Goal: Task Accomplishment & Management: Use online tool/utility

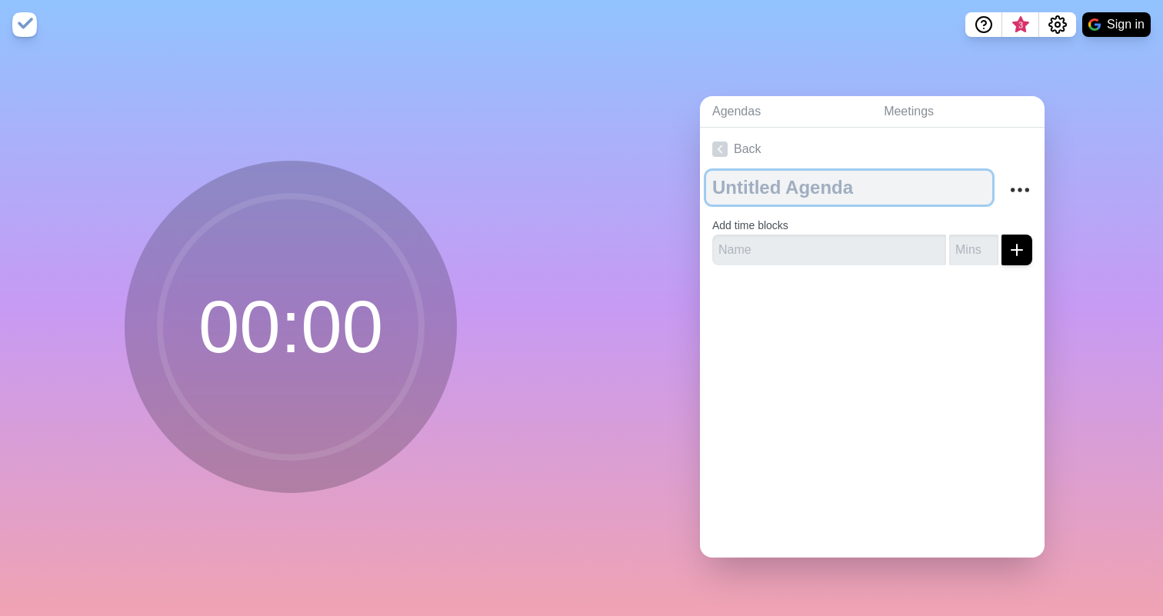
click at [790, 184] on textarea at bounding box center [849, 188] width 286 height 34
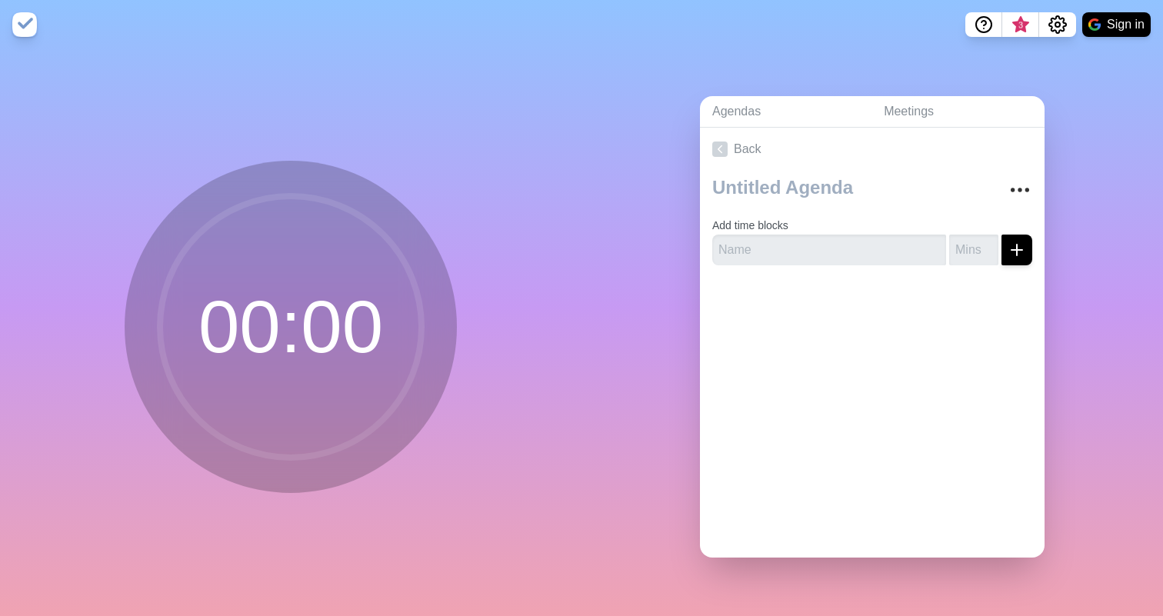
click at [1111, 33] on button "Sign in" at bounding box center [1116, 24] width 68 height 25
click at [826, 247] on input "text" at bounding box center [829, 250] width 234 height 31
paste input "Opening Prayer & Icebreaker"
type input "Opening Prayer & Icebreaker"
click at [990, 245] on input "1" at bounding box center [973, 250] width 49 height 31
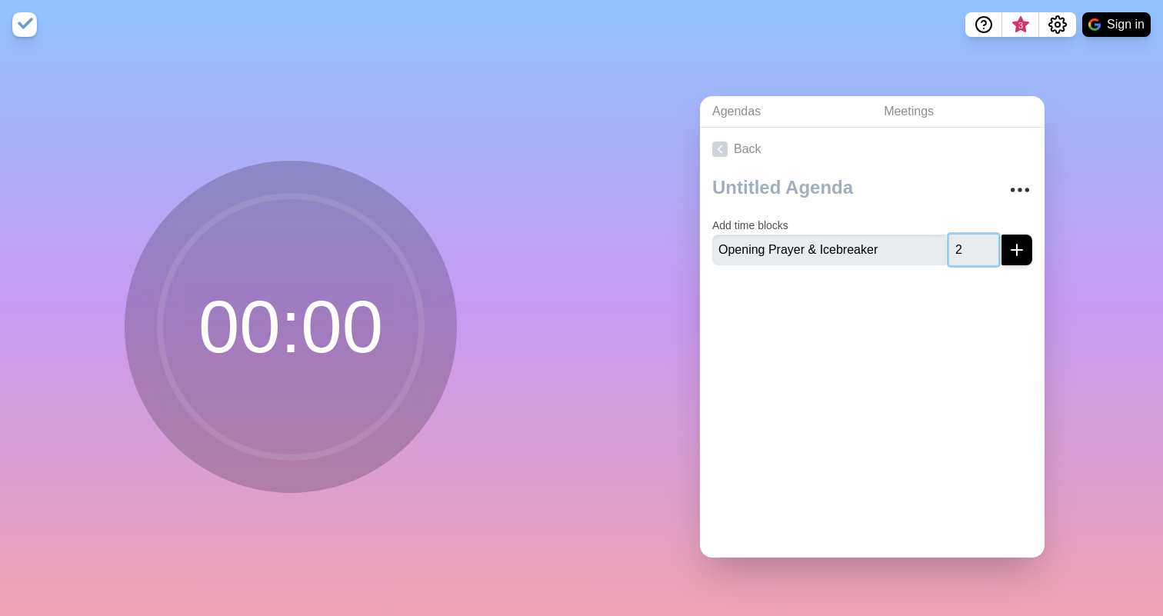
click at [990, 245] on input "2" at bounding box center [973, 250] width 49 height 31
click at [990, 245] on input "3" at bounding box center [973, 250] width 49 height 31
click at [963, 241] on input "3" at bounding box center [973, 250] width 49 height 31
type input "20"
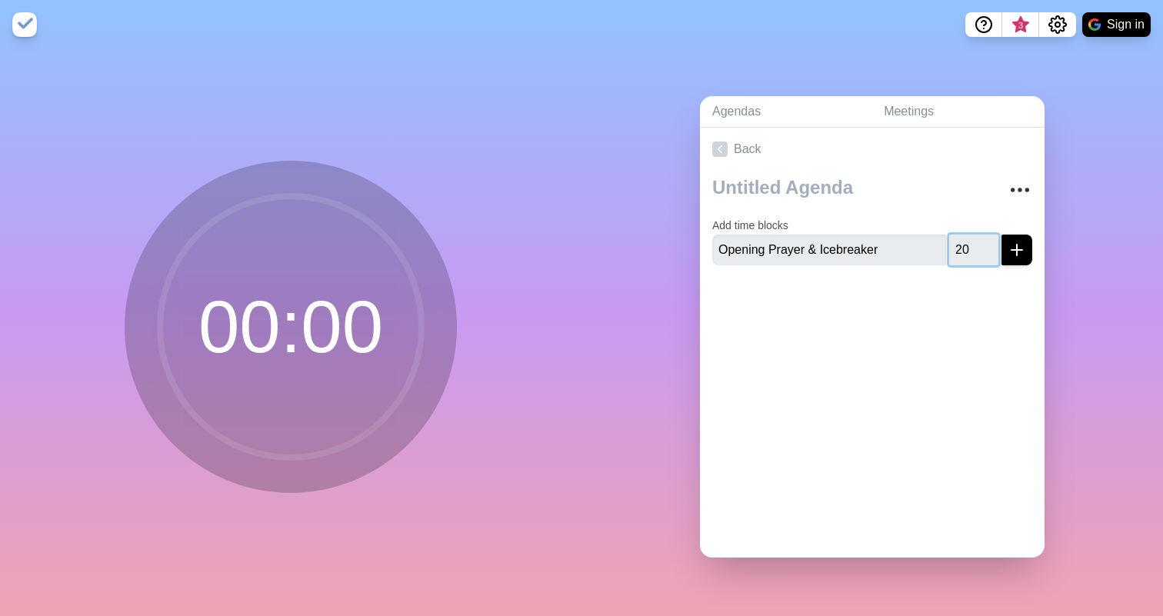
click at [1017, 248] on button "submit" at bounding box center [1016, 250] width 31 height 31
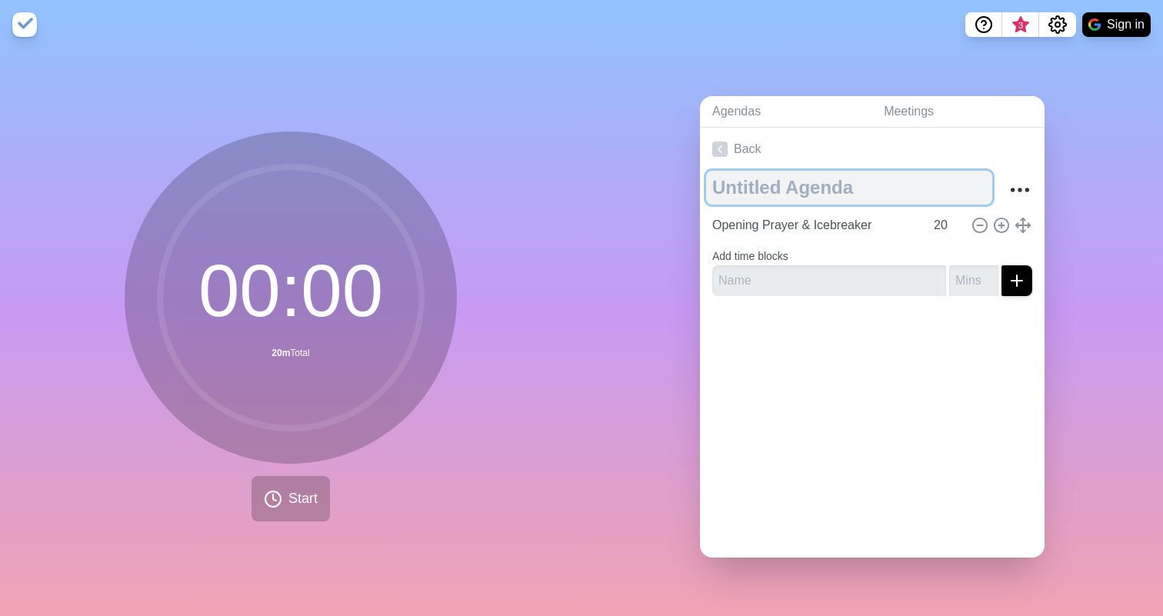
click at [864, 188] on textarea at bounding box center [849, 188] width 286 height 34
type textarea "Young Adults Bible Study"
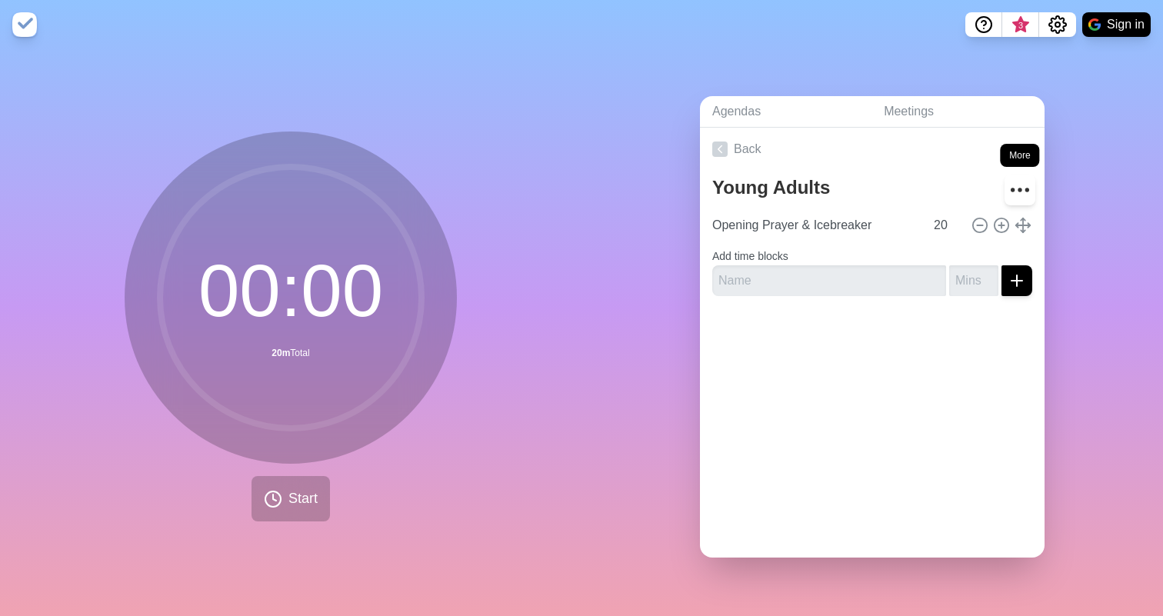
click at [1016, 194] on icon "More" at bounding box center [1019, 190] width 25 height 25
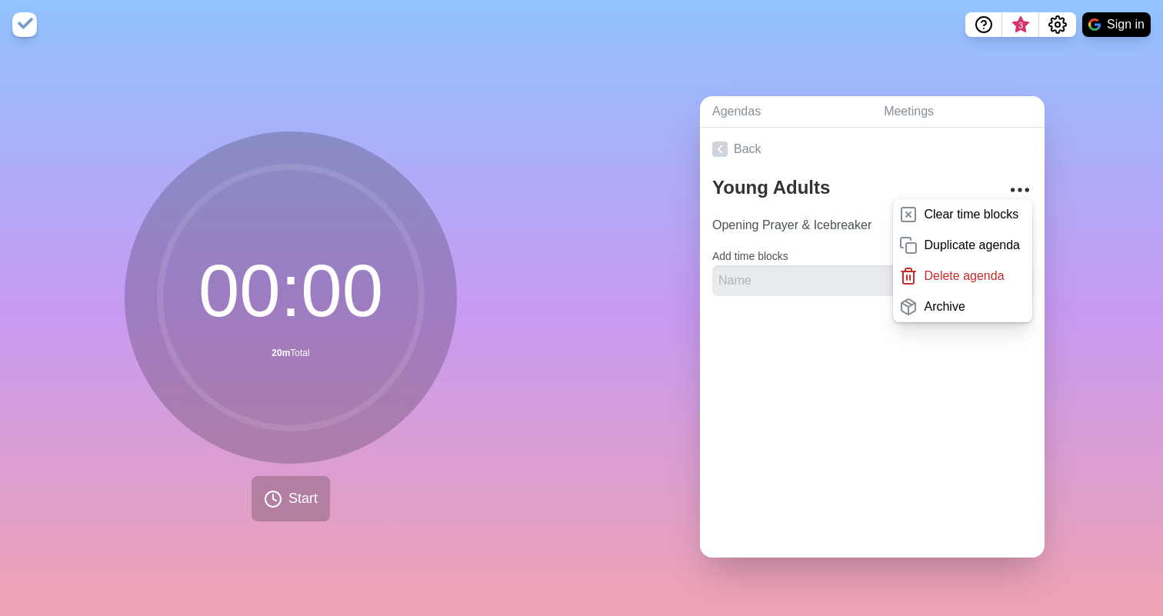
click at [997, 179] on div "Young Adults Bible Study" at bounding box center [855, 190] width 286 height 39
click at [817, 272] on input "text" at bounding box center [829, 280] width 234 height 31
click at [890, 384] on div "Back Young Adults Bible Study Clear time blocks Duplicate agenda Delete agenda …" at bounding box center [872, 343] width 344 height 430
click at [1017, 195] on icon "More" at bounding box center [1019, 190] width 25 height 25
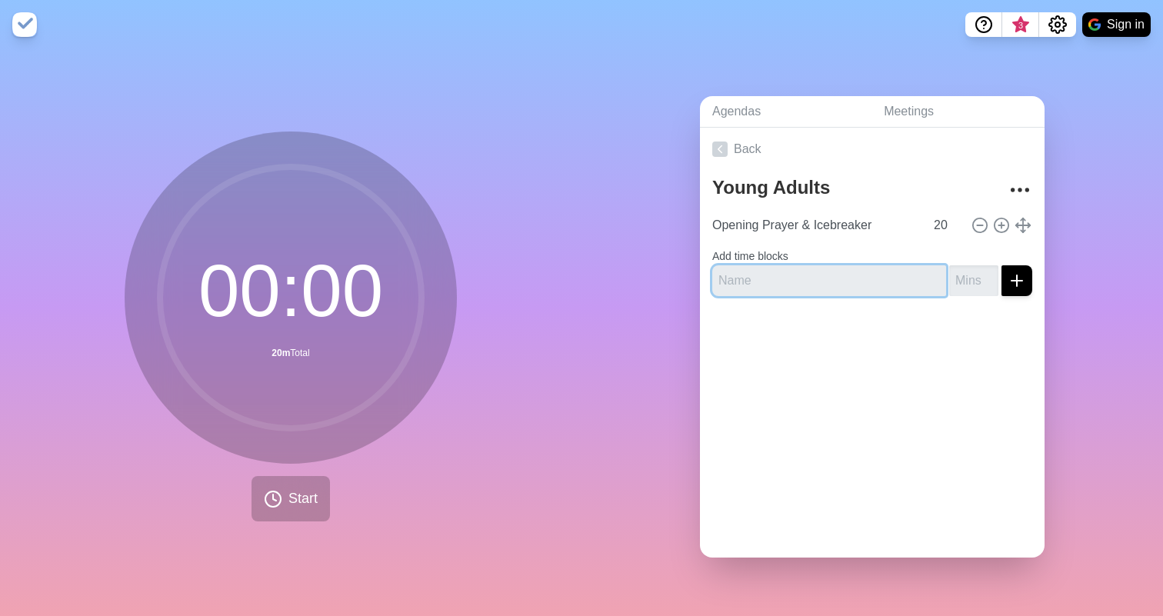
click at [757, 278] on input "text" at bounding box center [829, 280] width 234 height 31
paste input "Recap & Group Read (1-2 Chapters)"
type input "Recap & Group Read (1-2 Chapters)"
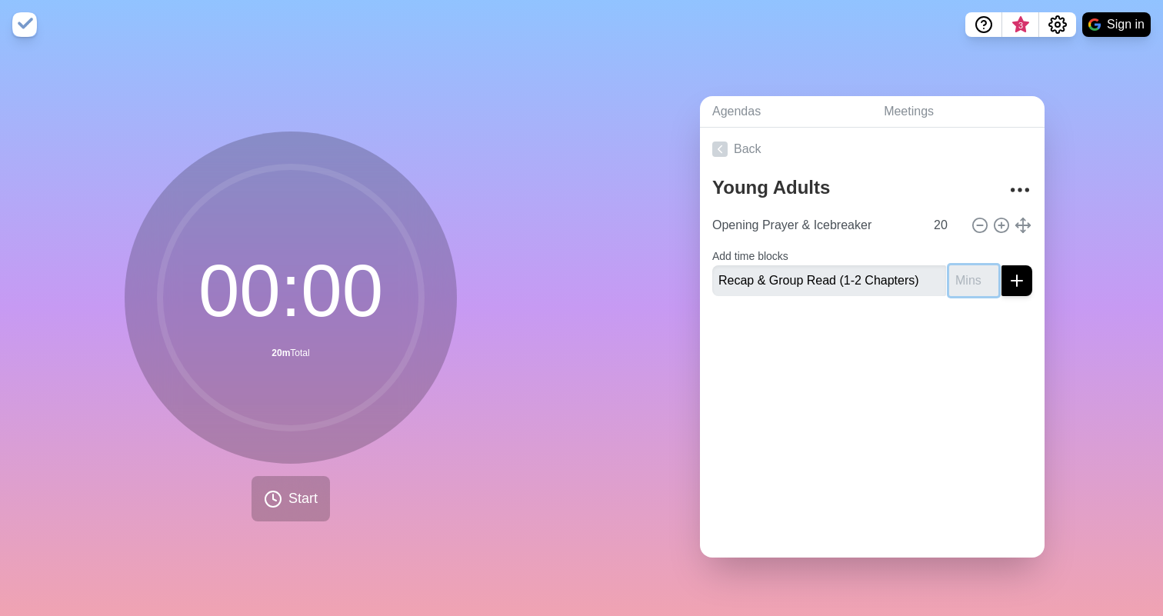
click at [969, 280] on input "number" at bounding box center [973, 280] width 49 height 31
type input "10"
click at [946, 309] on div at bounding box center [872, 339] width 344 height 62
click at [1018, 278] on icon "submit" at bounding box center [1016, 280] width 18 height 18
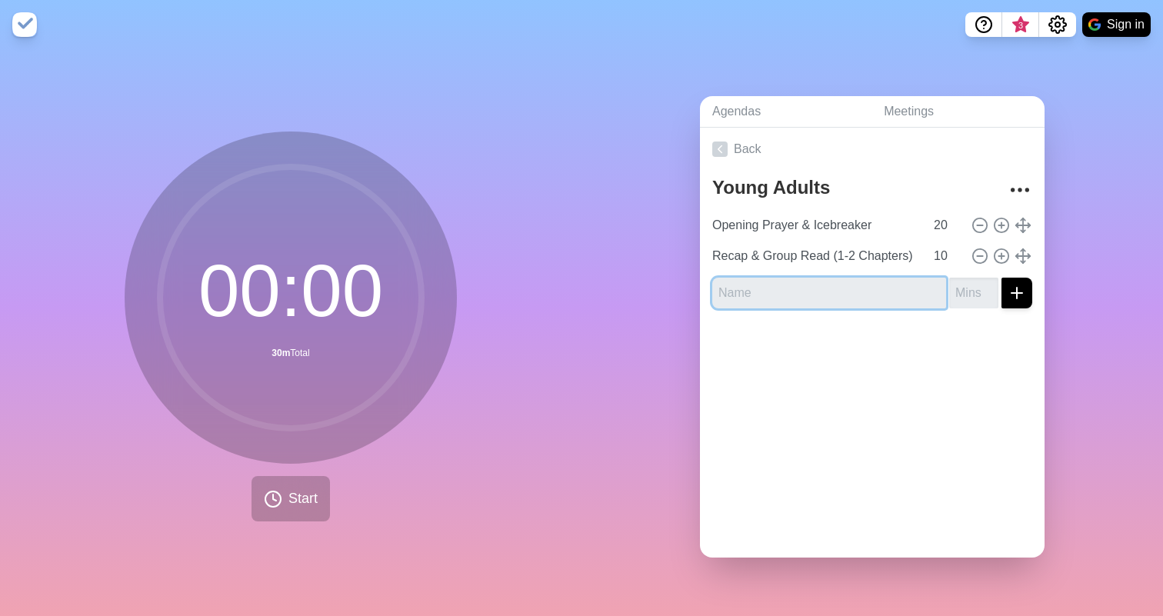
click at [746, 293] on input "text" at bounding box center [829, 293] width 234 height 31
paste input "Study & Take Notes"
type input "Study & Take Notes"
click at [971, 297] on input "number" at bounding box center [973, 293] width 49 height 31
type input "45"
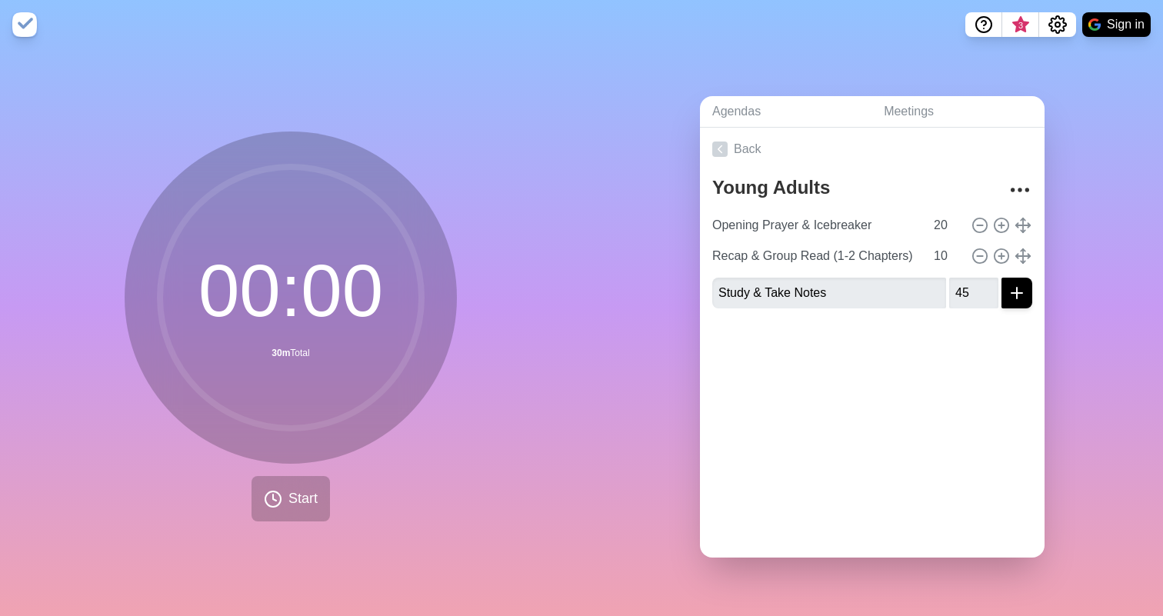
click at [1021, 296] on icon "submit" at bounding box center [1016, 293] width 18 height 18
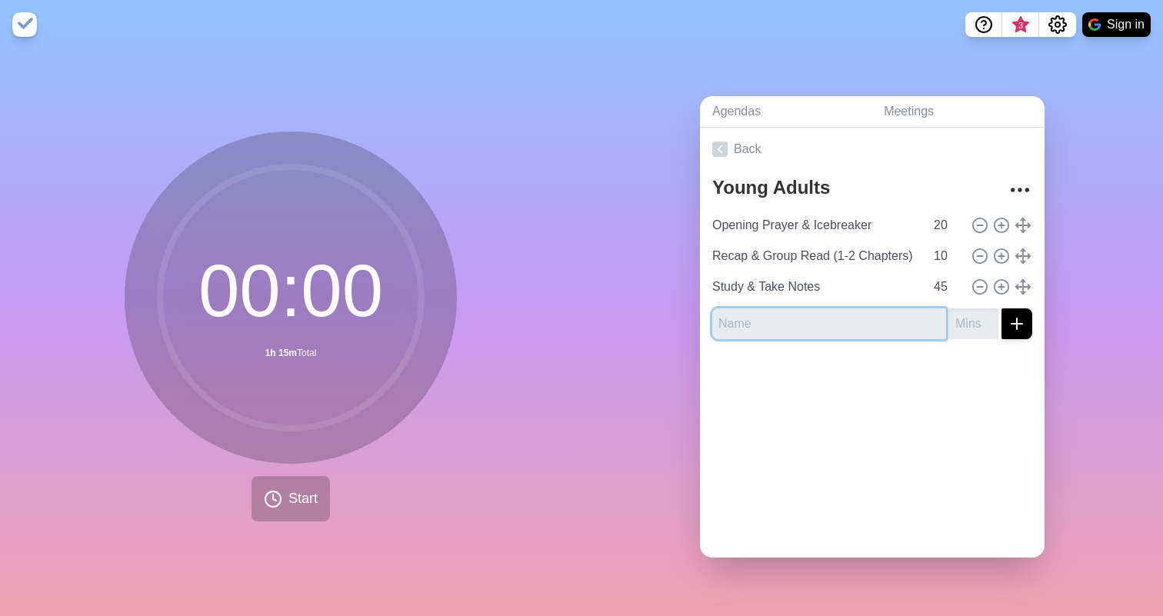
paste input "Discussion"
type input "Discussion"
click at [967, 318] on input "number" at bounding box center [973, 323] width 49 height 31
type input "45"
click at [1032, 325] on div "Young Adults Bible Study Opening Prayer & Icebreaker 20 Recap & Group Read (1-2…" at bounding box center [872, 261] width 344 height 181
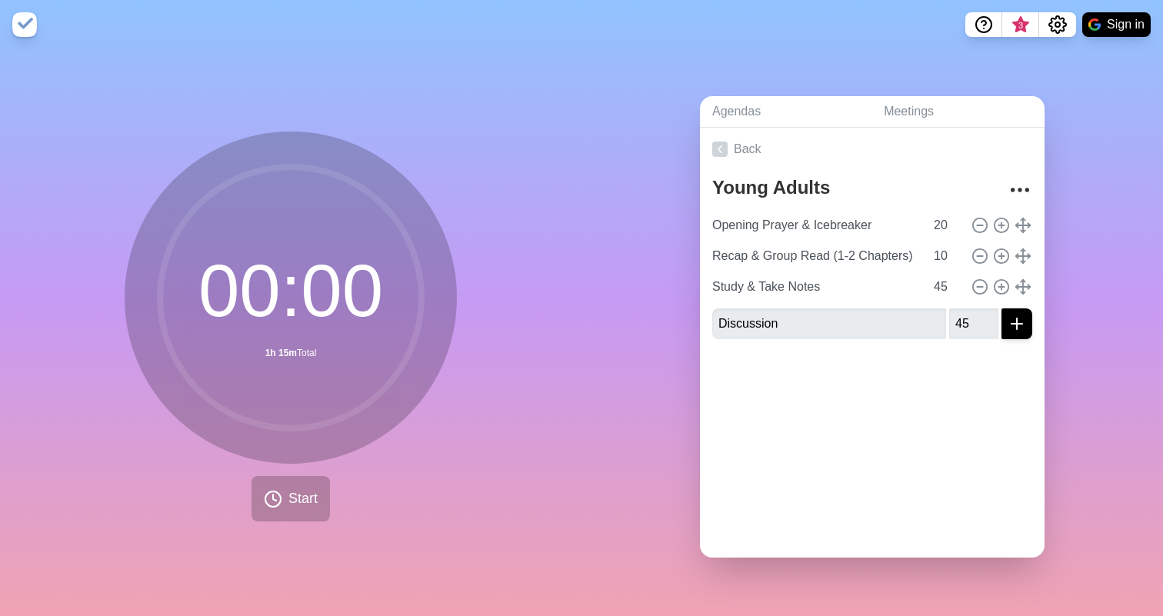
click at [1018, 325] on icon "submit" at bounding box center [1016, 324] width 18 height 18
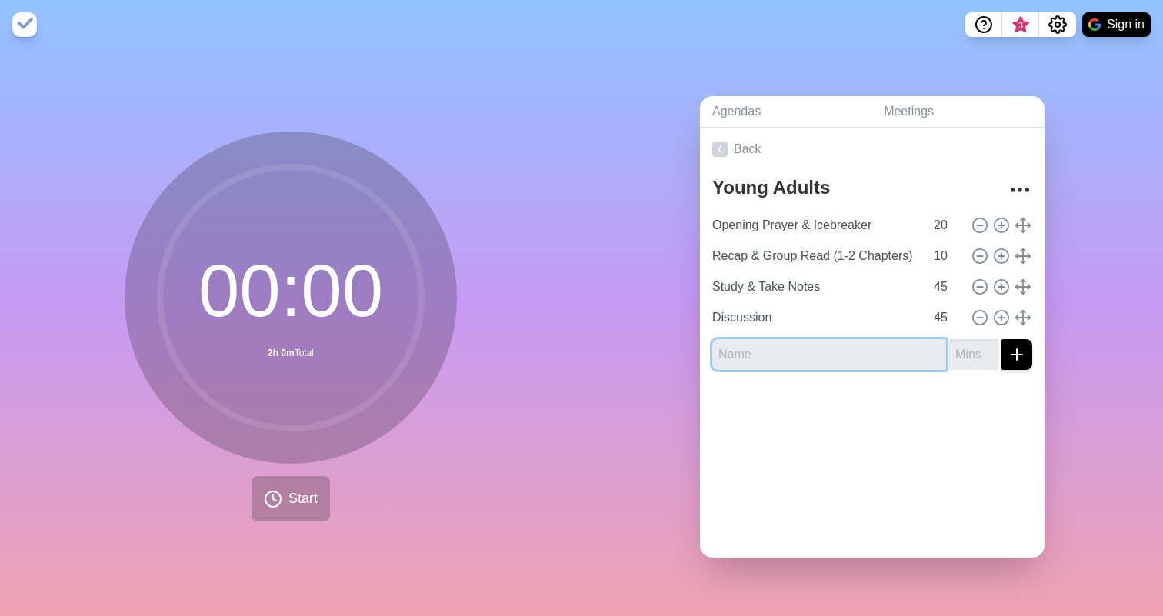
paste input "Open Shares & Prayer Requests"
type input "Open Shares & Prayer Requests"
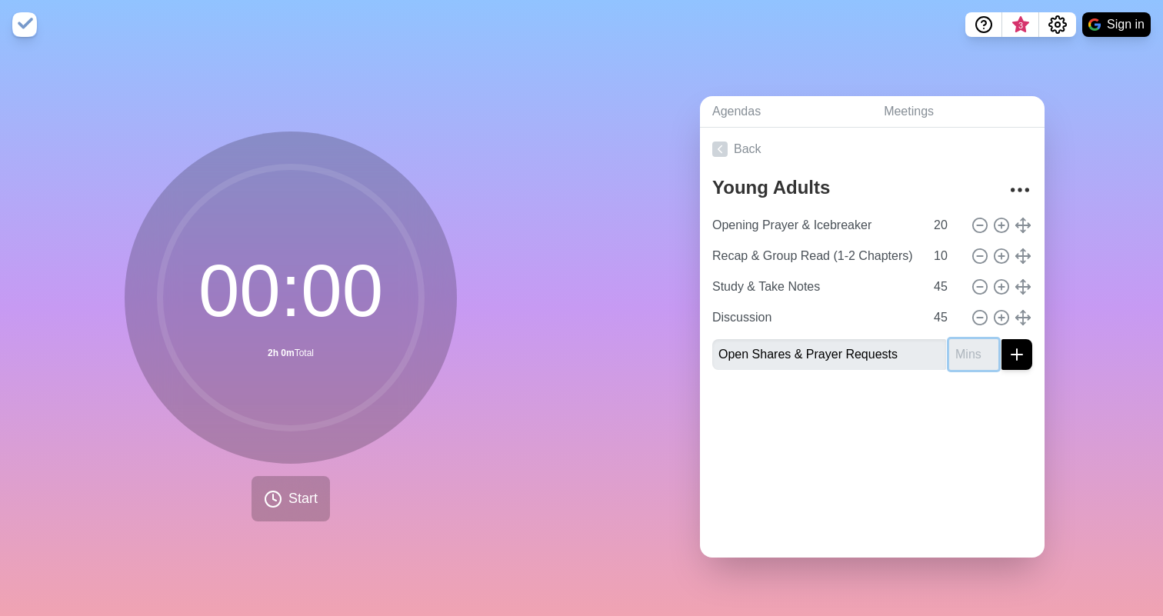
click at [972, 353] on input "number" at bounding box center [973, 354] width 49 height 31
click at [970, 350] on input "number" at bounding box center [973, 354] width 49 height 31
type input "30"
click at [1013, 354] on icon "submit" at bounding box center [1016, 354] width 18 height 18
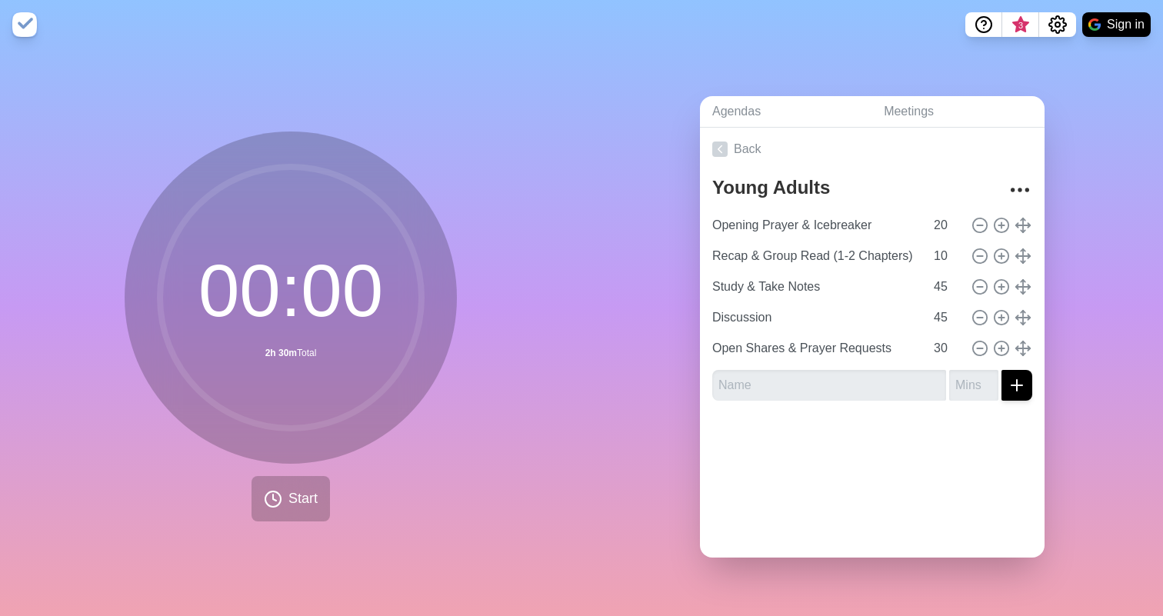
click at [985, 454] on div at bounding box center [872, 444] width 344 height 62
click at [307, 498] on span "Start" at bounding box center [302, 498] width 29 height 21
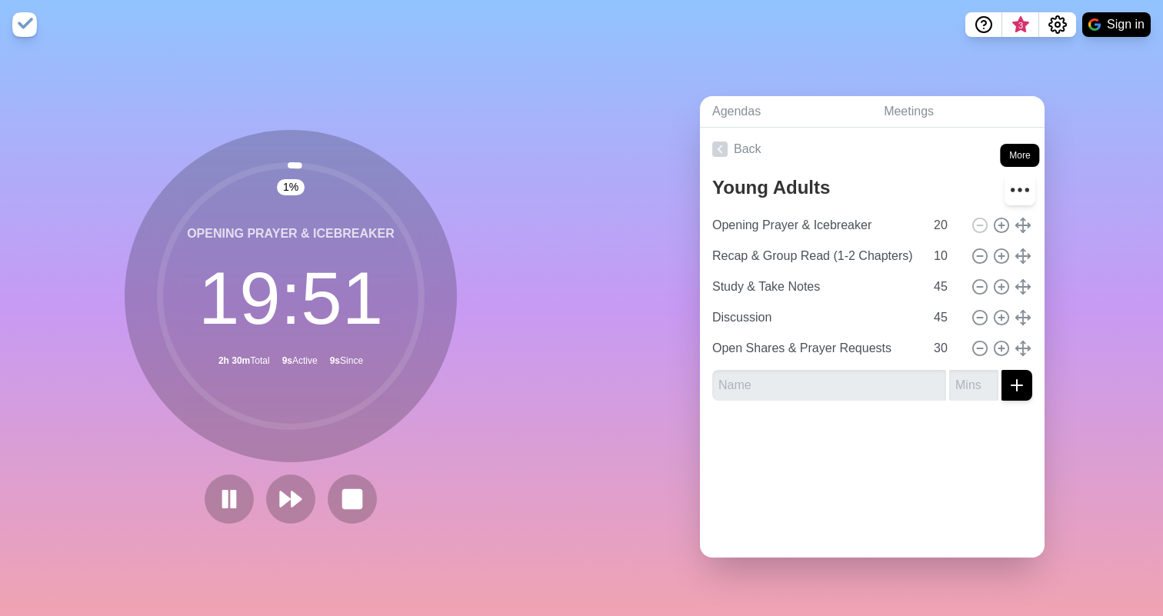
click at [1019, 188] on icon "More" at bounding box center [1019, 190] width 25 height 25
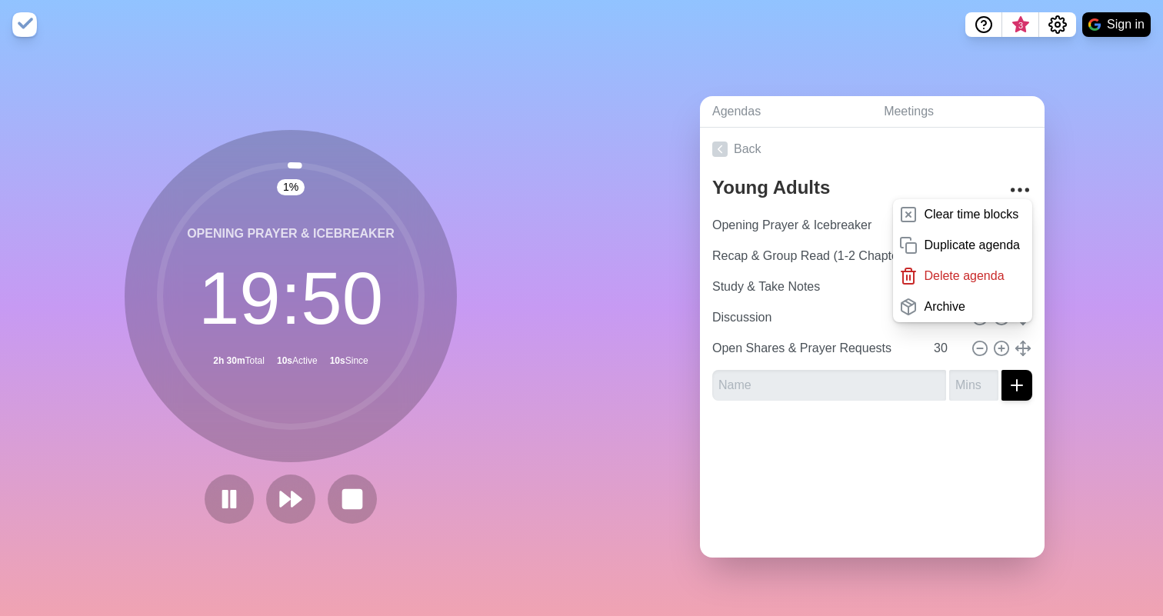
click at [1071, 179] on div "Agendas Meetings Back Young Adults Bible Study Clear time blocks Duplicate agen…" at bounding box center [871, 332] width 581 height 567
drag, startPoint x: 355, startPoint y: 186, endPoint x: 428, endPoint y: 289, distance: 126.3
click at [428, 288] on icon at bounding box center [291, 296] width 308 height 308
click at [282, 508] on icon at bounding box center [291, 499] width 26 height 26
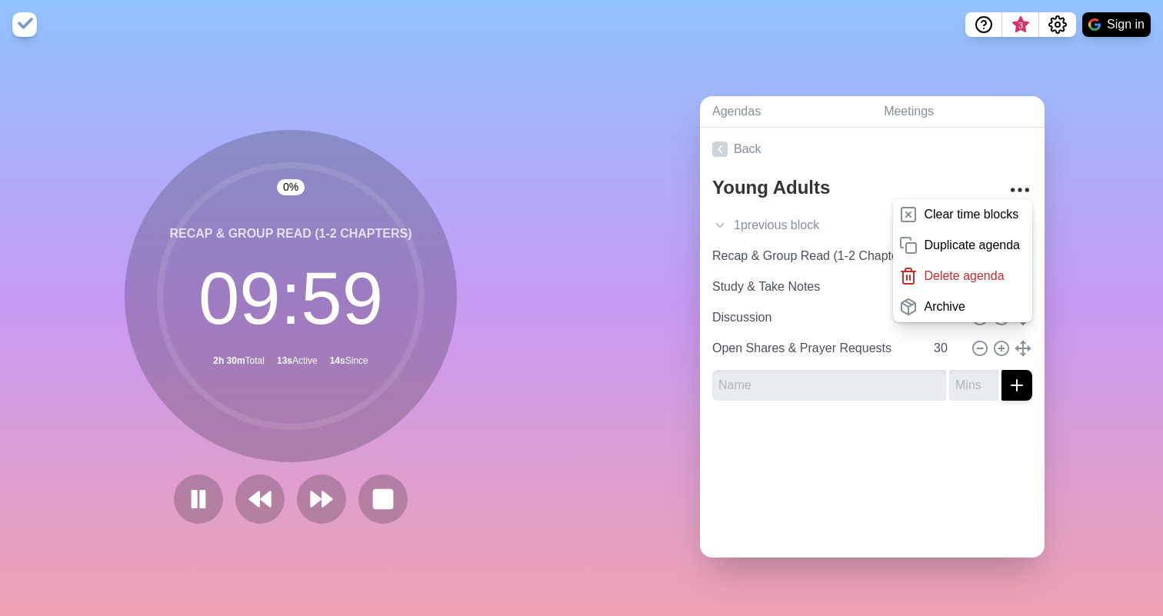
click at [619, 111] on div "Agendas Meetings Back Young Adults Bible Study Clear time blocks Duplicate agen…" at bounding box center [871, 332] width 581 height 567
click at [1057, 19] on icon "Settings" at bounding box center [1057, 24] width 18 height 18
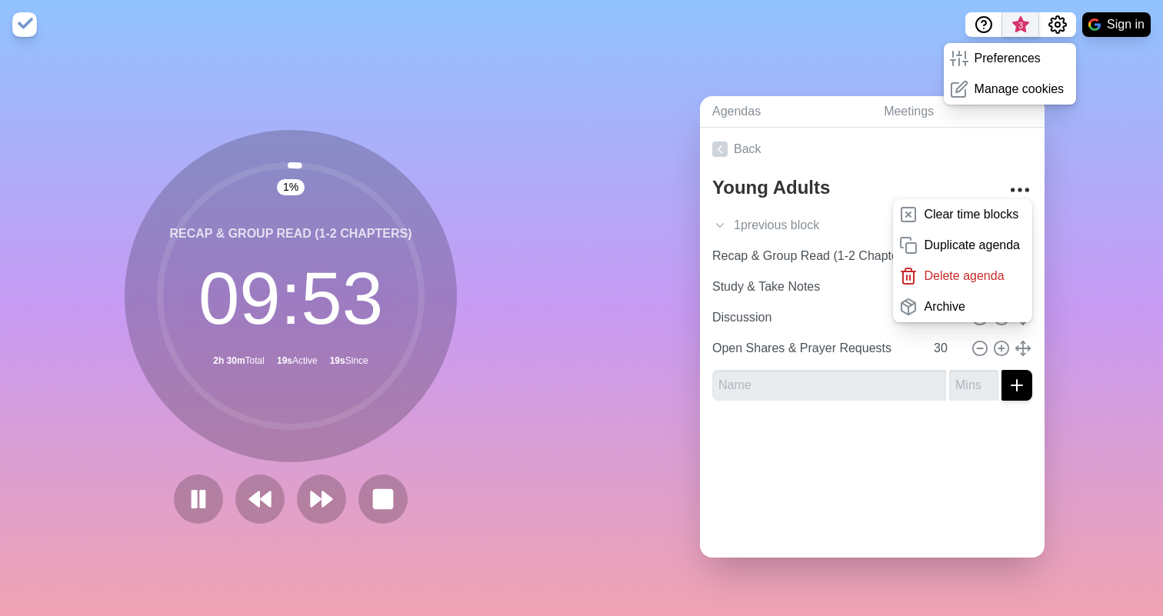
click at [1020, 29] on span "3" at bounding box center [1020, 25] width 12 height 12
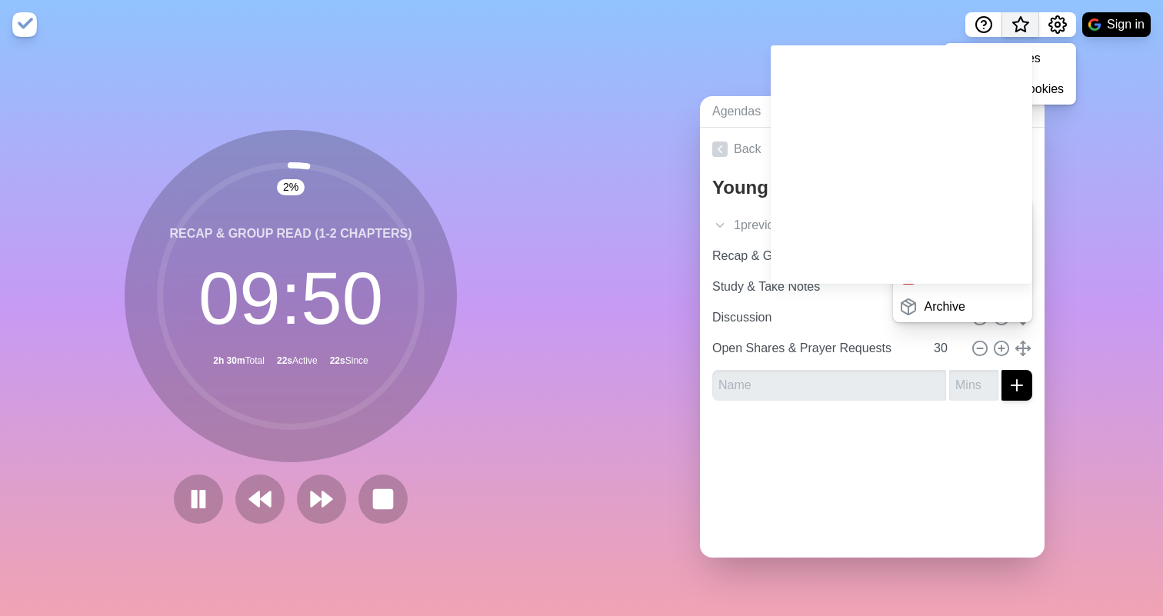
click at [1020, 29] on span "What’s new" at bounding box center [1020, 29] width 25 height 32
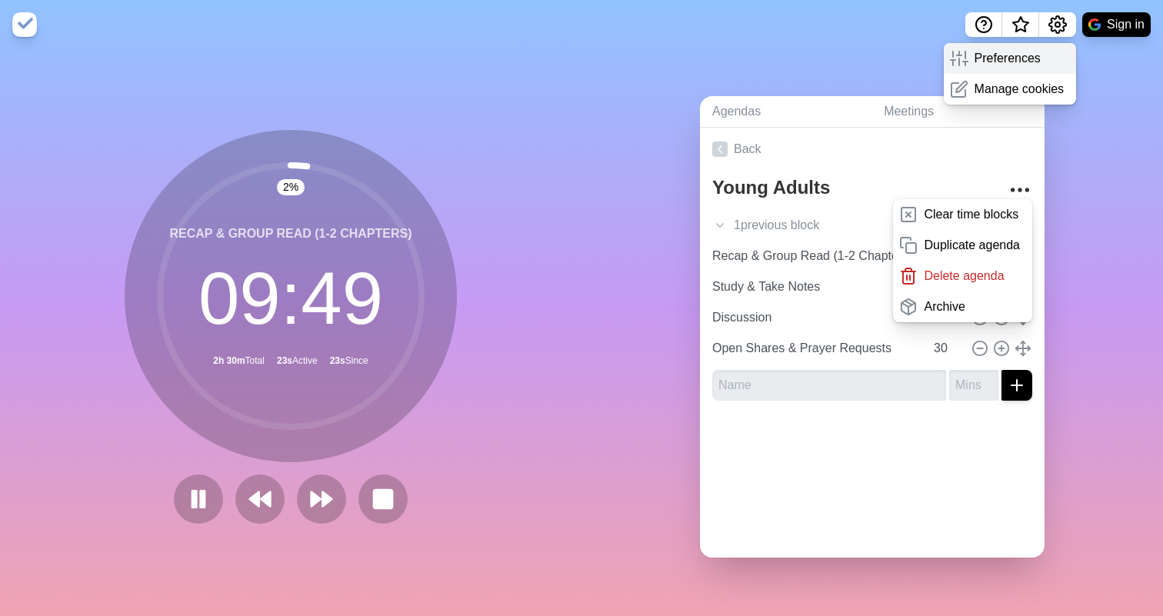
click at [1027, 49] on p "Preferences" at bounding box center [1007, 58] width 66 height 18
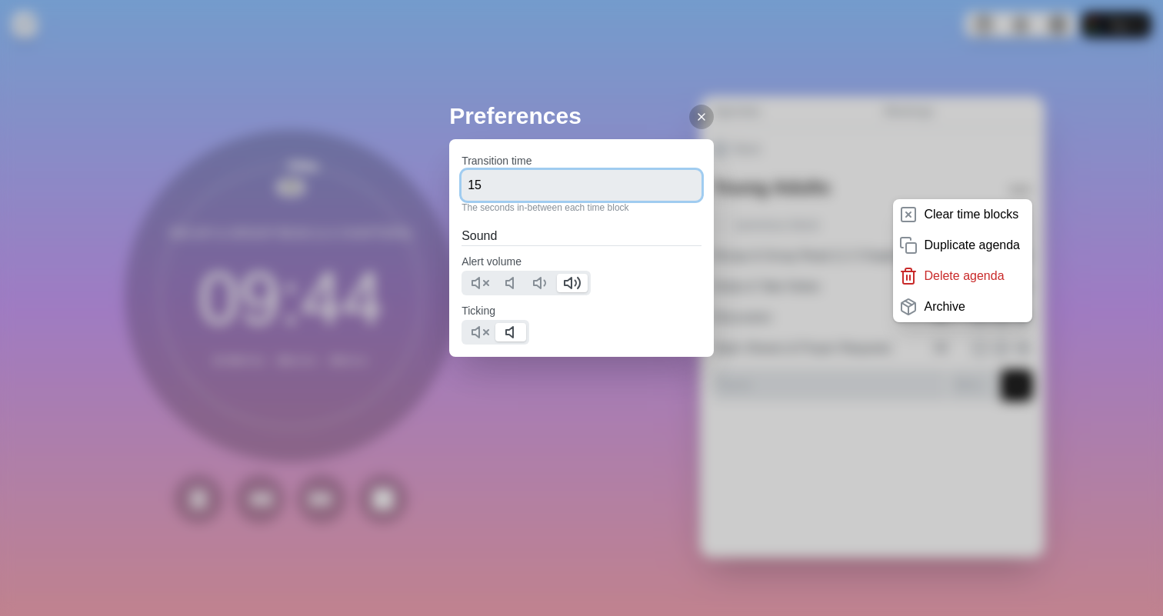
click at [679, 185] on input "15" at bounding box center [581, 185] width 240 height 31
type input "0"
click at [506, 331] on polygon at bounding box center [509, 332] width 7 height 11
click at [478, 331] on polygon at bounding box center [475, 332] width 7 height 11
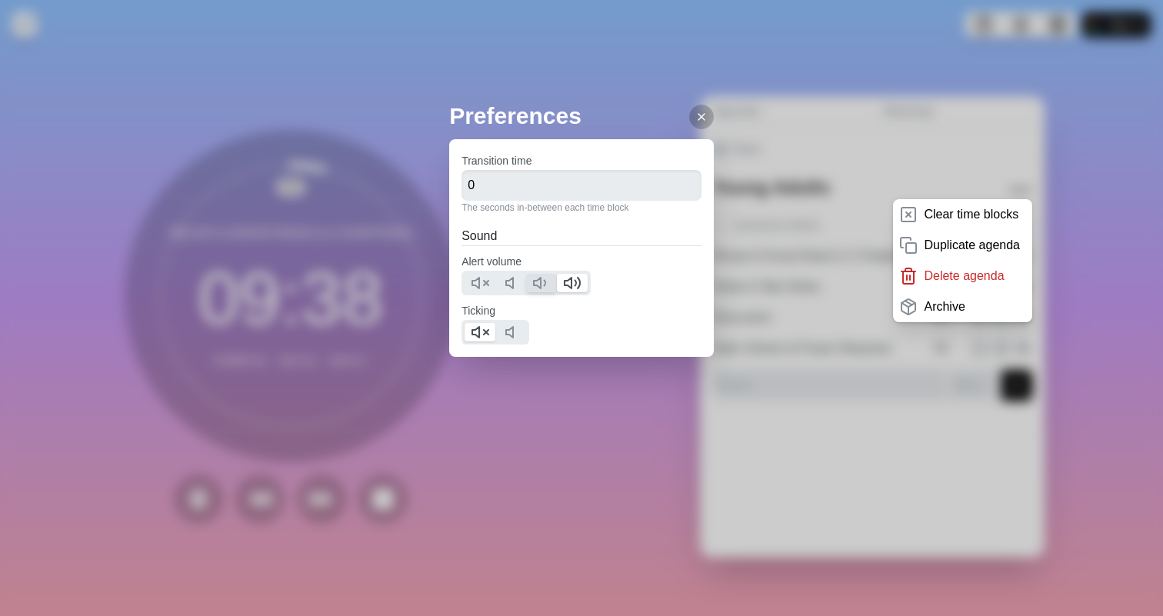
click at [543, 284] on icon at bounding box center [541, 283] width 18 height 18
click at [509, 285] on icon at bounding box center [513, 283] width 18 height 18
click at [702, 112] on icon at bounding box center [701, 117] width 12 height 12
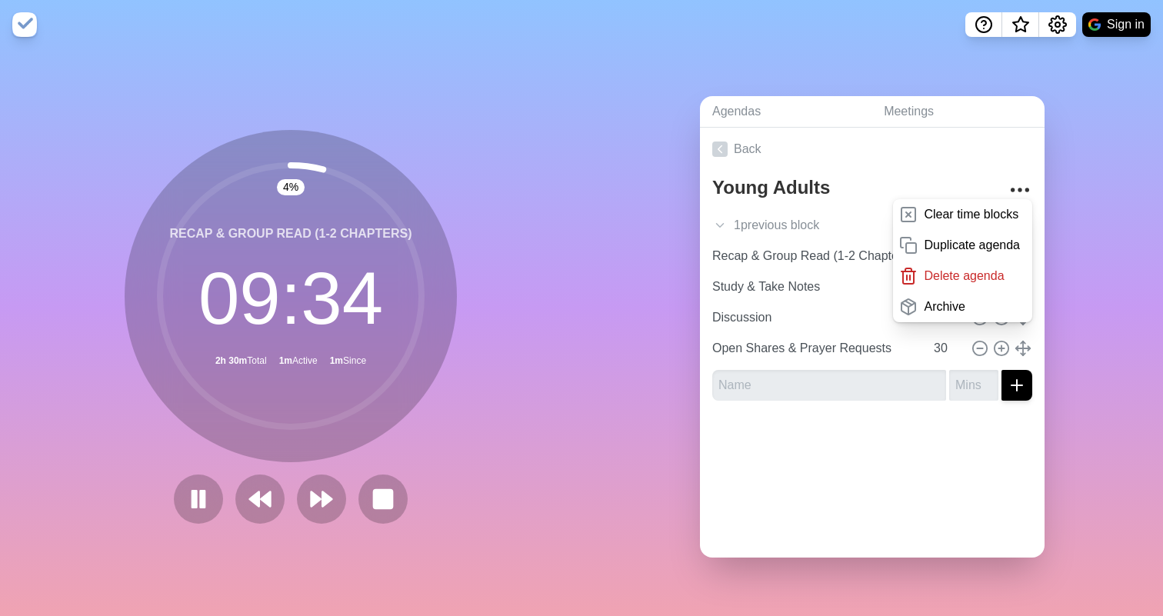
click at [331, 480] on div "Preferences Transition time 0 The seconds in-between each time block Sound Aler…" at bounding box center [581, 308] width 1163 height 616
click at [325, 493] on polygon at bounding box center [327, 498] width 10 height 15
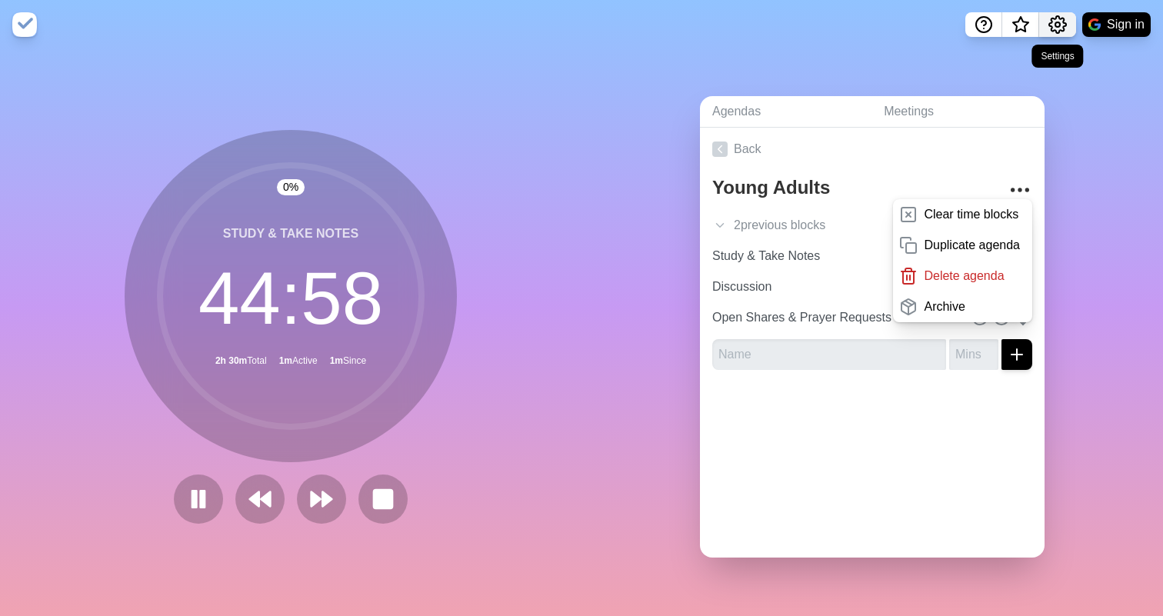
click at [1048, 28] on icon "Settings" at bounding box center [1057, 24] width 18 height 18
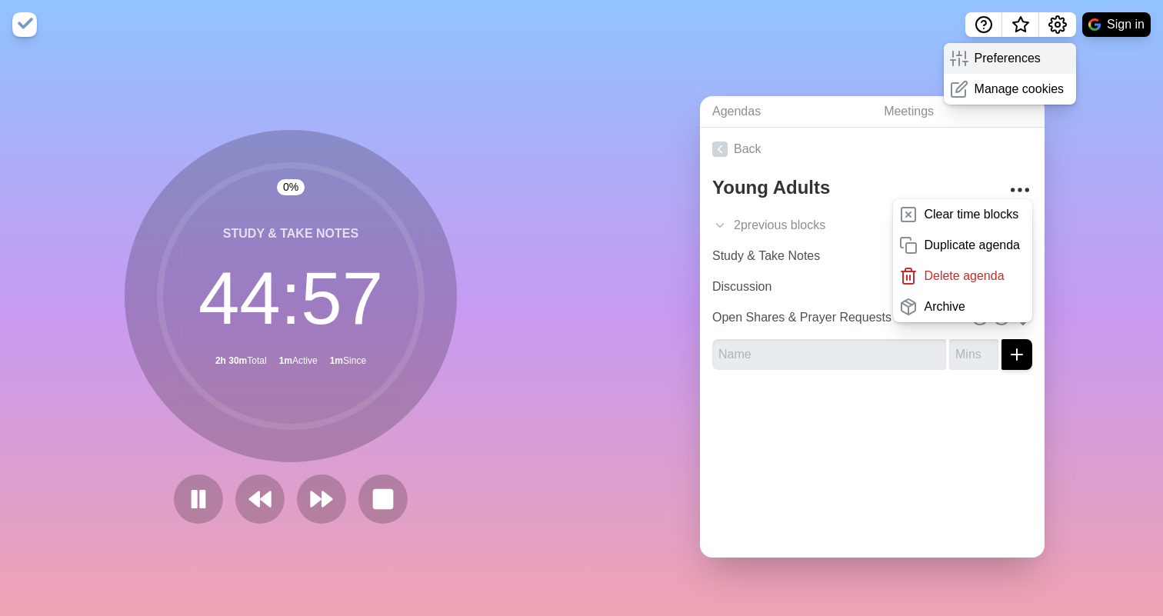
click at [1009, 62] on p "Preferences" at bounding box center [1007, 58] width 66 height 18
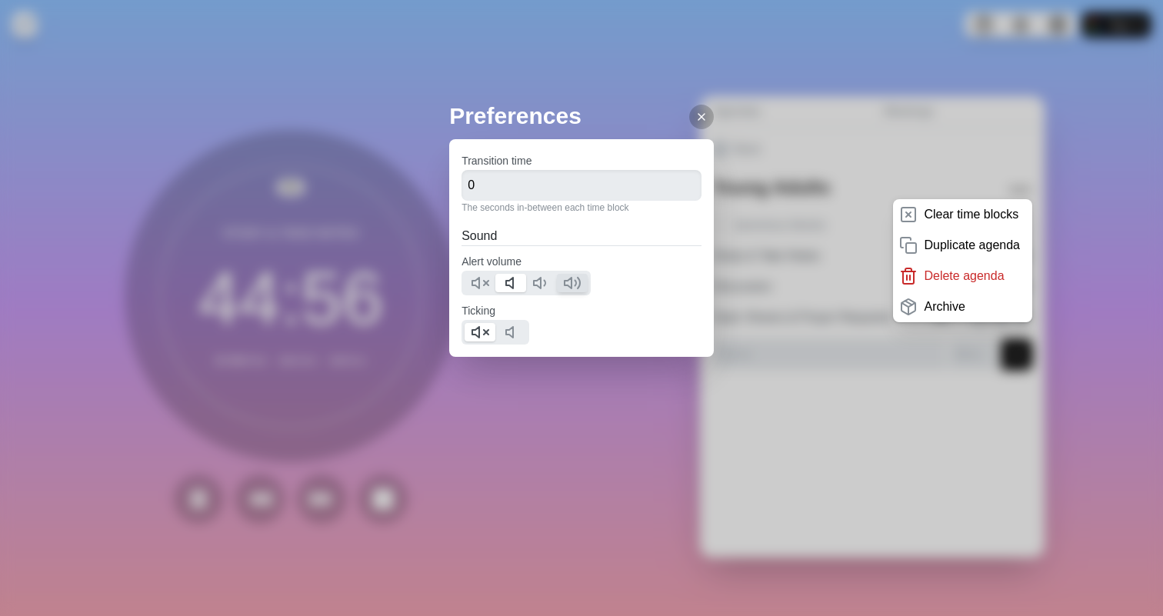
click at [563, 276] on icon at bounding box center [572, 283] width 18 height 18
click at [711, 121] on div at bounding box center [701, 117] width 25 height 25
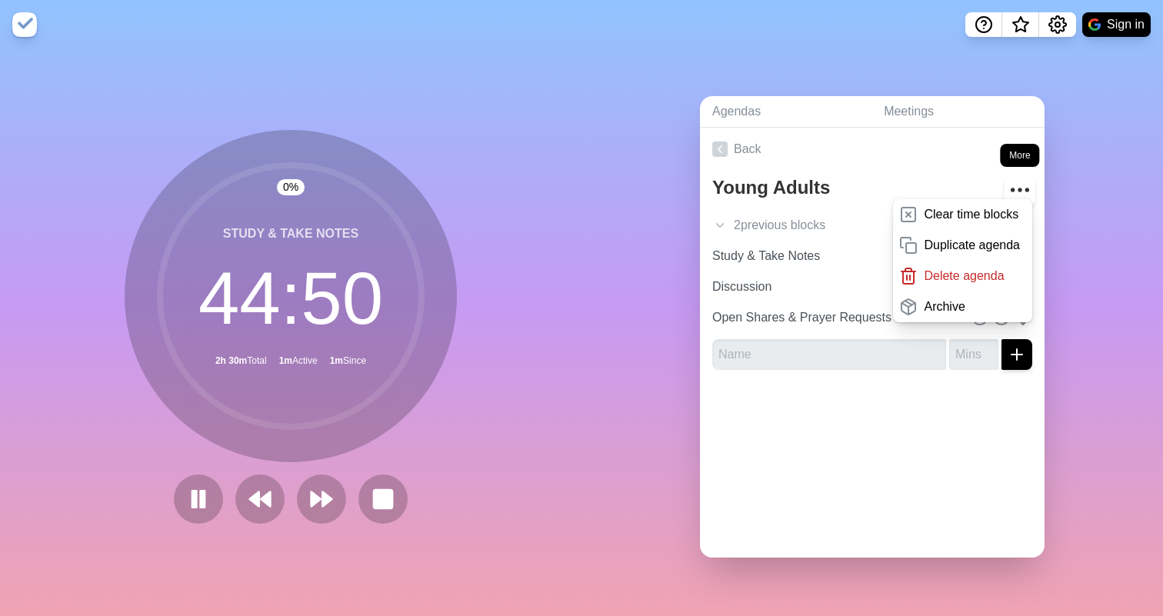
click at [1015, 186] on icon "More" at bounding box center [1019, 190] width 25 height 25
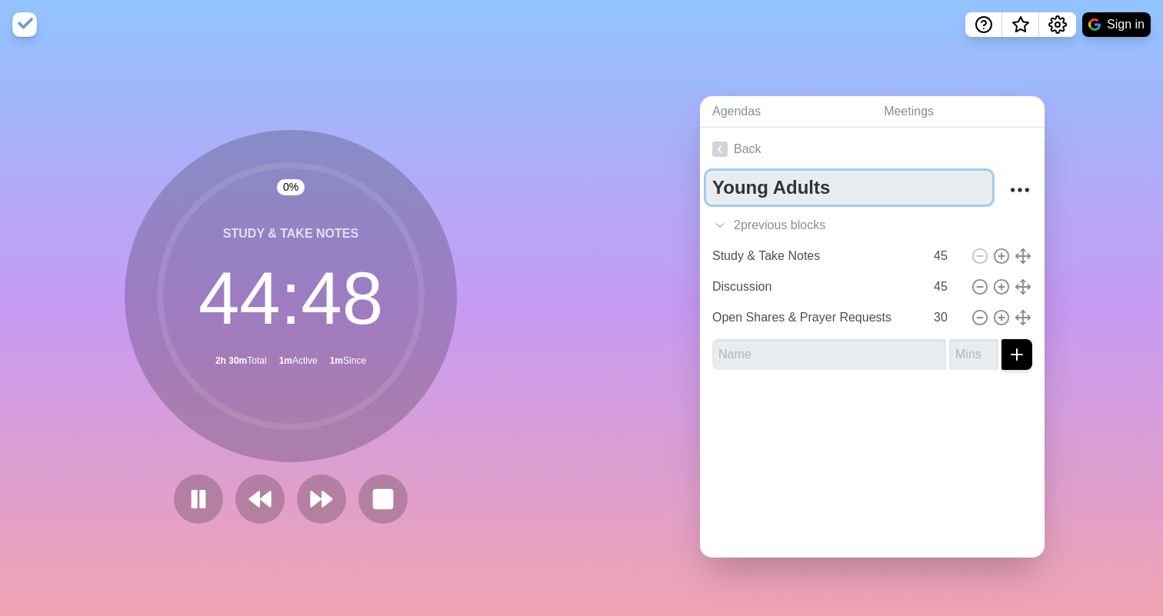
drag, startPoint x: 830, startPoint y: 187, endPoint x: 637, endPoint y: 176, distance: 193.3
click at [637, 176] on div "Agendas Meetings Back Young Adults Bible Study 2 previous block s Opening Praye…" at bounding box center [871, 332] width 581 height 567
click at [871, 191] on textarea "Bible Study" at bounding box center [849, 188] width 286 height 34
type textarea "[DEMOGRAPHIC_DATA] Study Meeting"
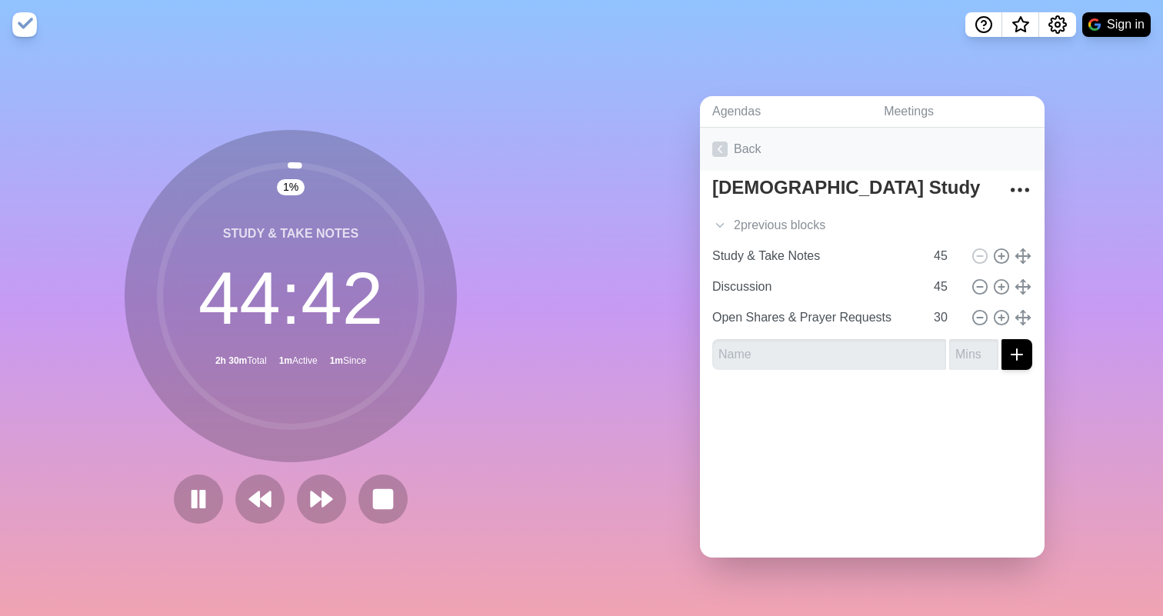
click at [734, 142] on link "Back" at bounding box center [872, 149] width 344 height 43
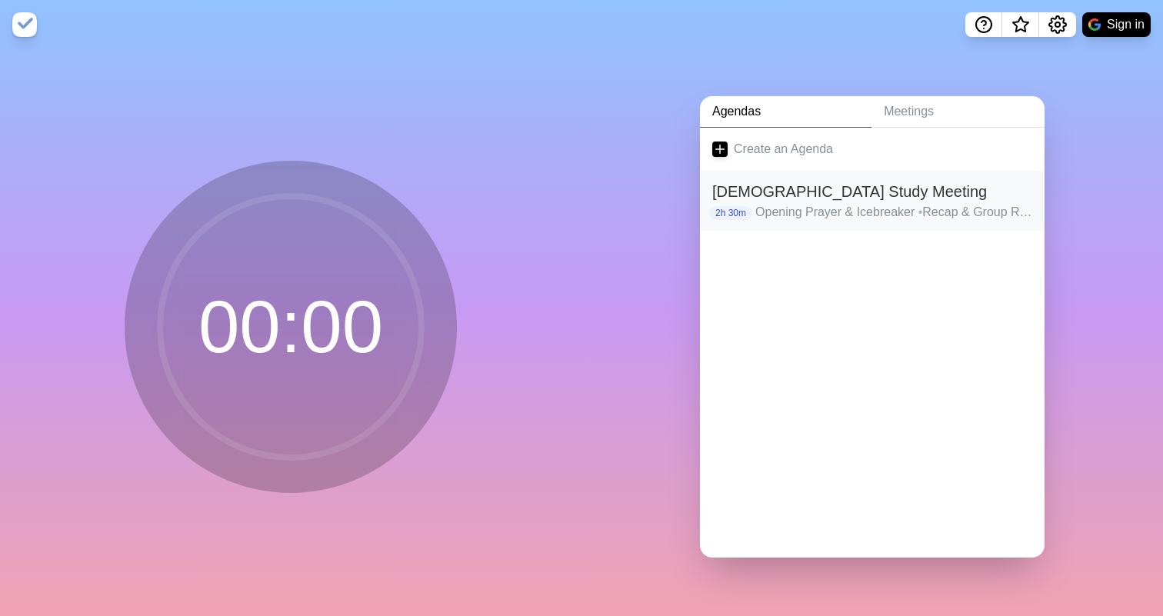
click at [809, 194] on h2 "[DEMOGRAPHIC_DATA] Study Meeting" at bounding box center [872, 191] width 320 height 23
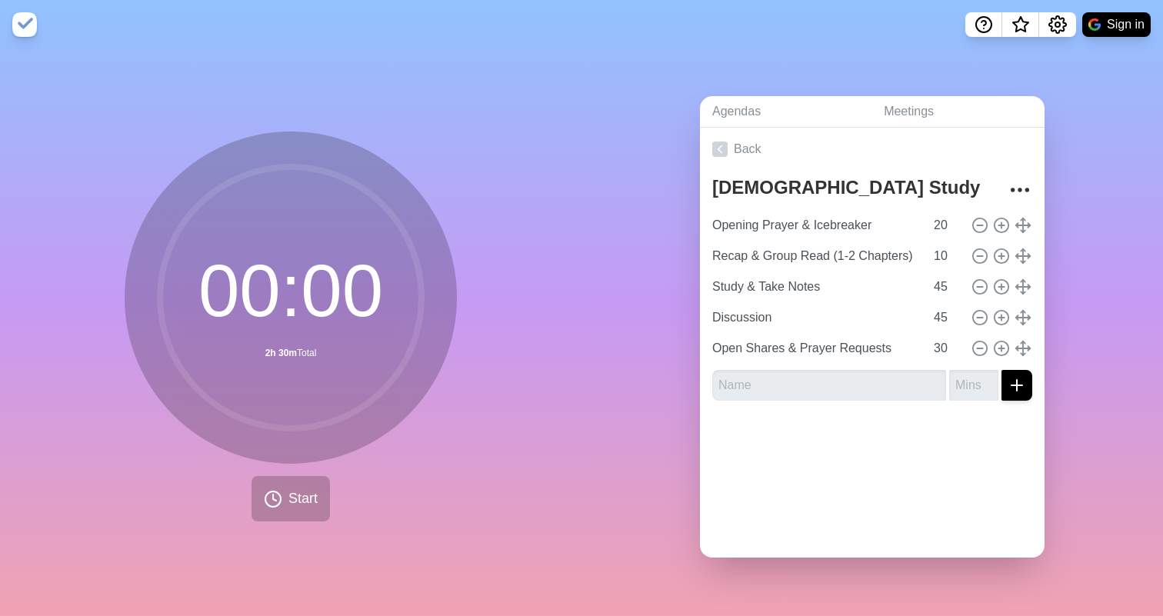
click at [993, 430] on div at bounding box center [872, 444] width 344 height 62
click at [301, 223] on circle at bounding box center [290, 297] width 261 height 261
click at [27, 32] on img at bounding box center [24, 24] width 25 height 25
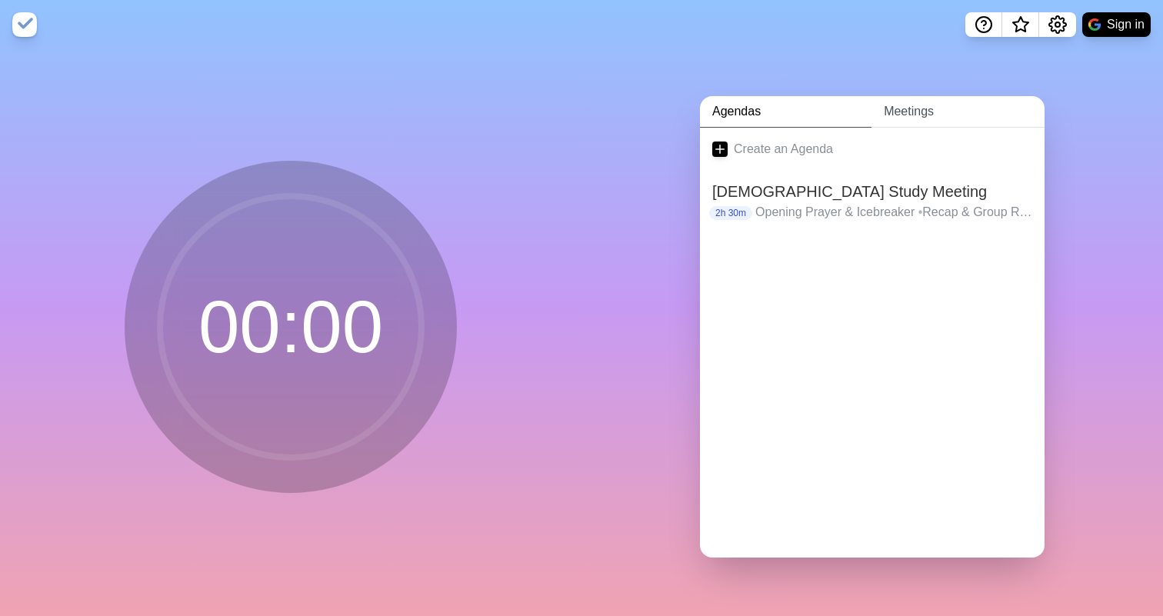
click at [930, 118] on link "Meetings" at bounding box center [957, 112] width 173 height 32
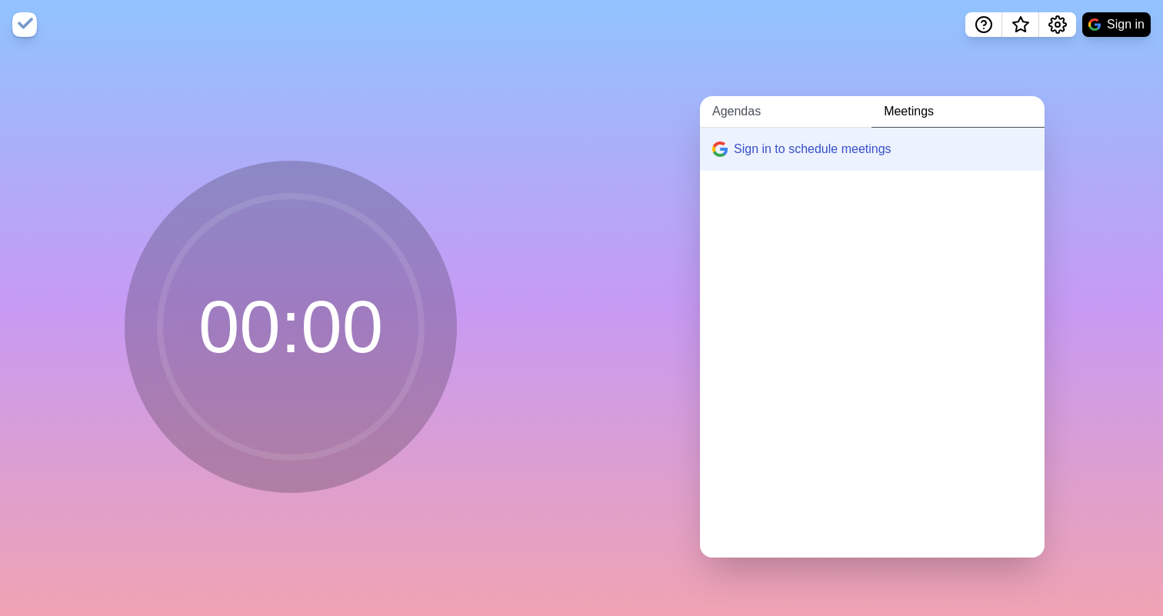
click at [816, 113] on link "Agendas" at bounding box center [785, 112] width 171 height 32
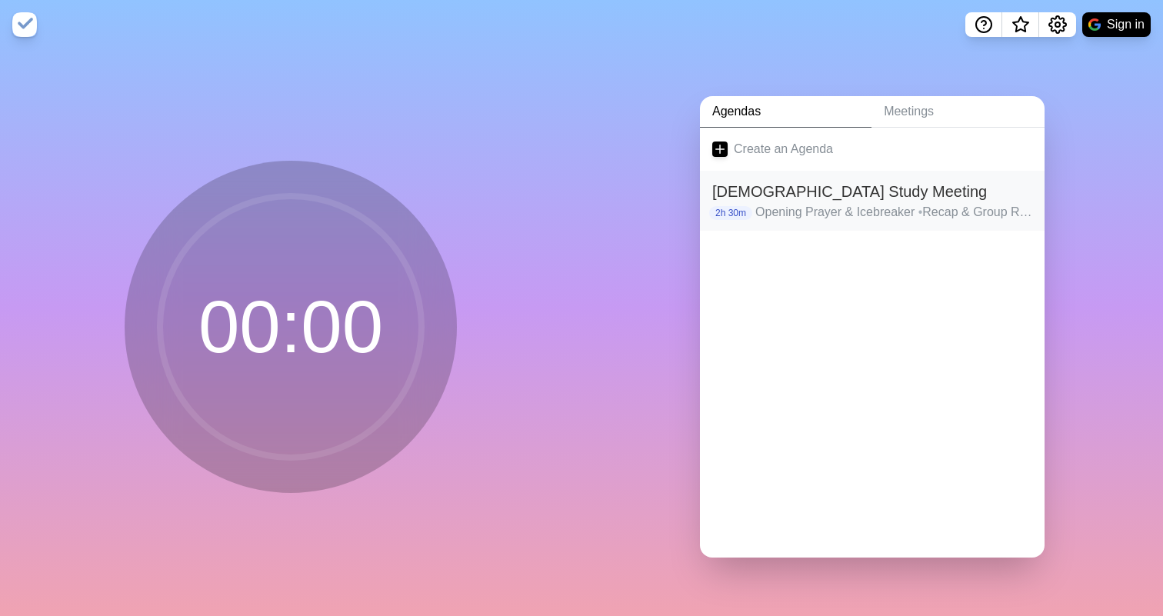
click at [830, 195] on h2 "[DEMOGRAPHIC_DATA] Study Meeting" at bounding box center [872, 191] width 320 height 23
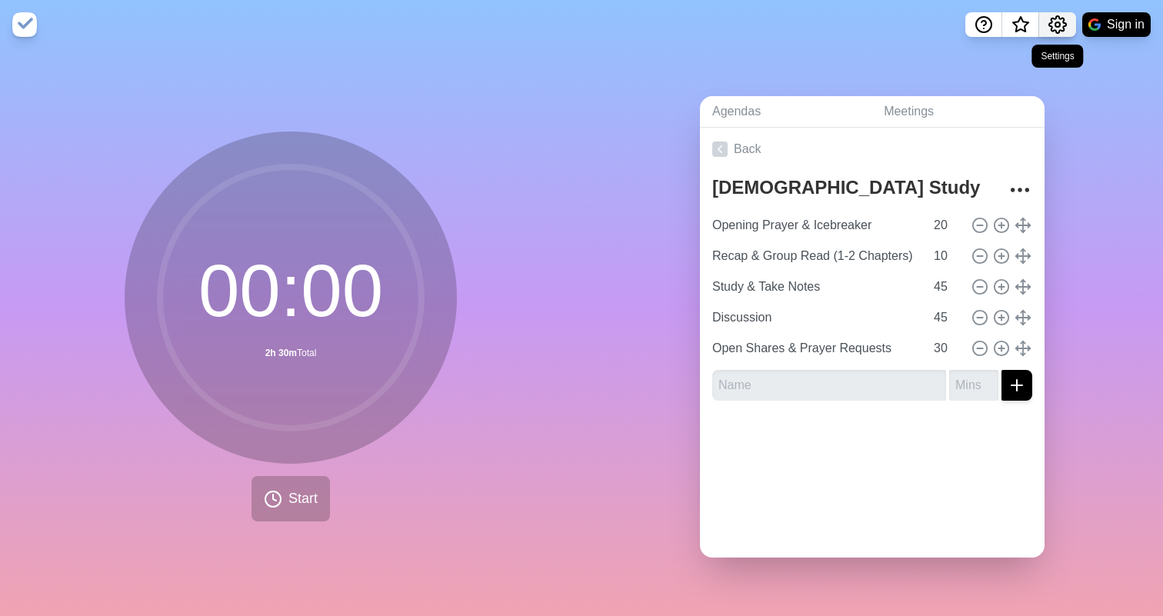
click at [1053, 21] on icon "Settings" at bounding box center [1057, 24] width 18 height 18
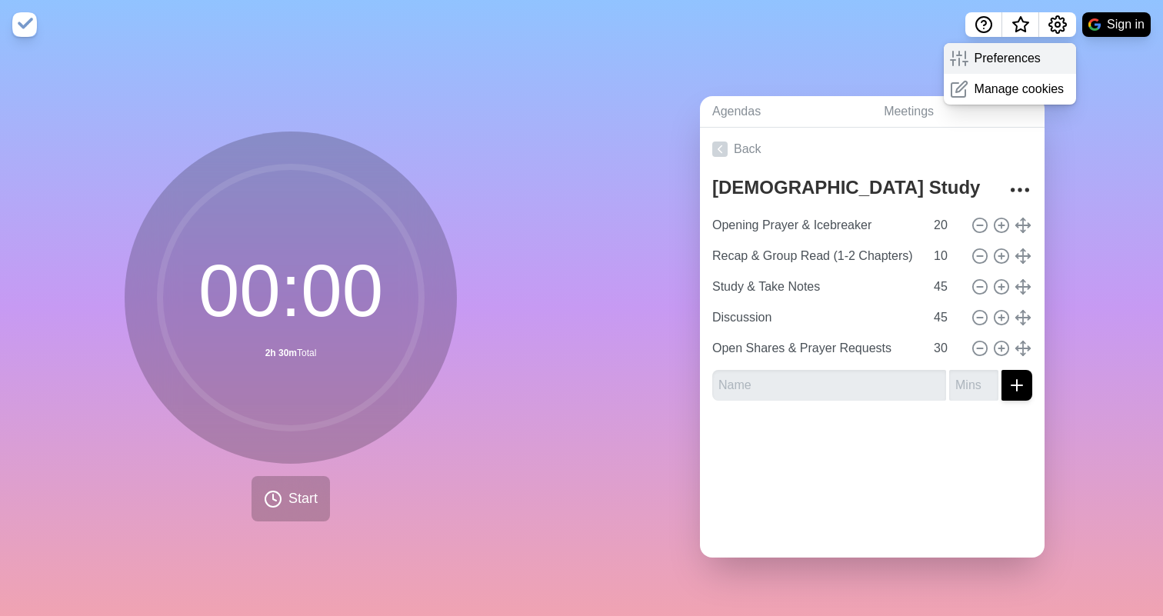
click at [1024, 58] on p "Preferences" at bounding box center [1007, 58] width 66 height 18
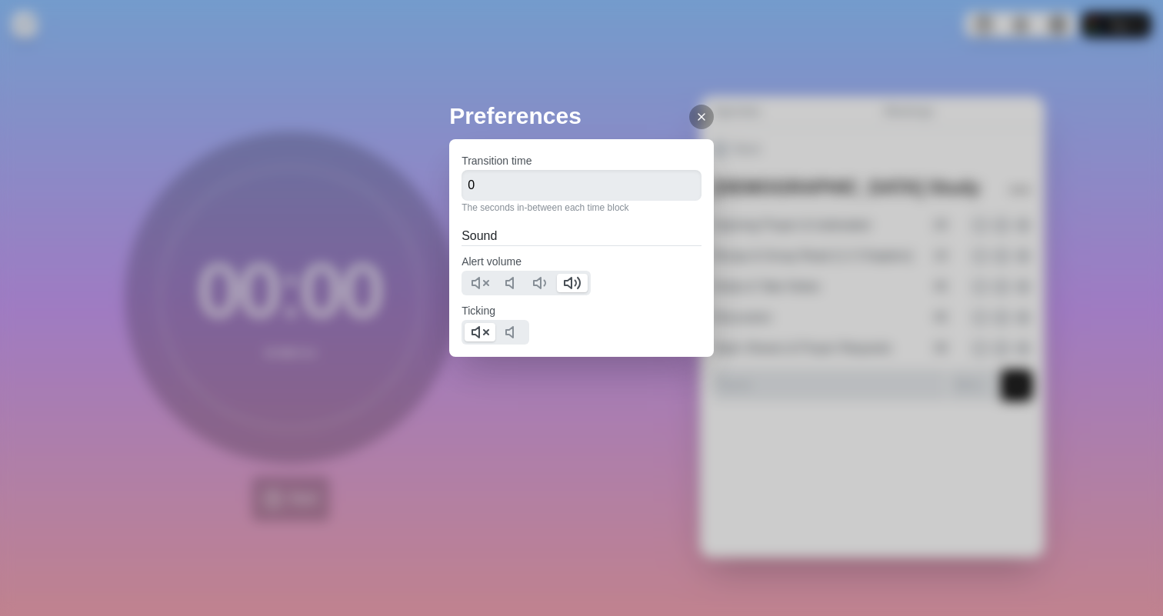
click at [702, 113] on icon at bounding box center [701, 117] width 12 height 12
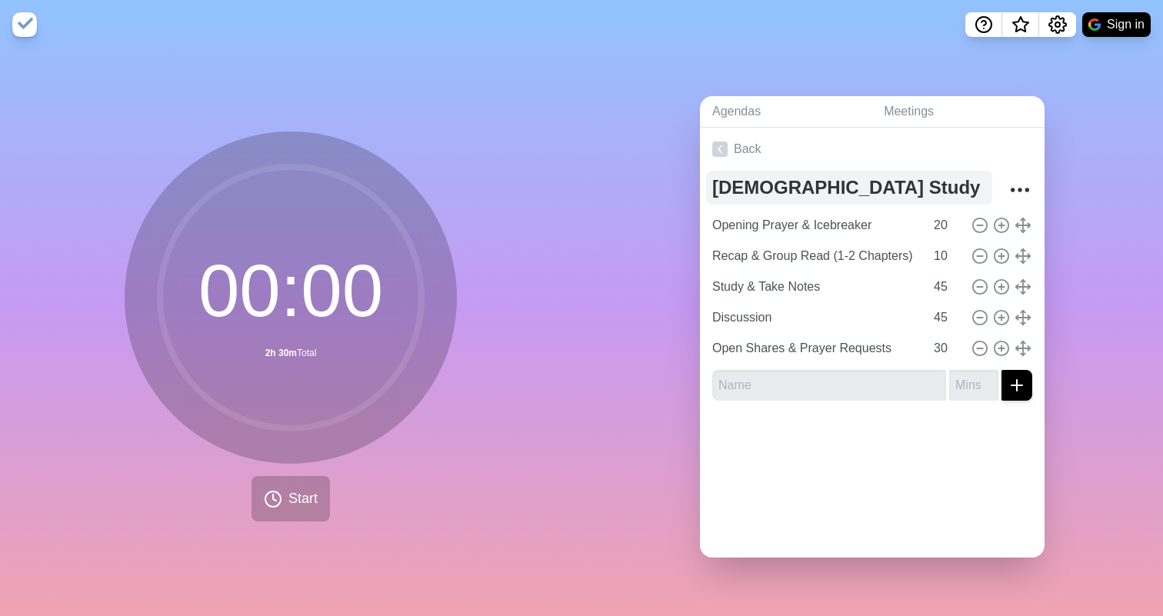
drag, startPoint x: 696, startPoint y: 195, endPoint x: 739, endPoint y: 198, distance: 43.2
click at [730, 198] on div "Agendas Meetings Back Bible Study Meeting Opening Prayer & Icebreaker 20 Recap …" at bounding box center [871, 332] width 581 height 567
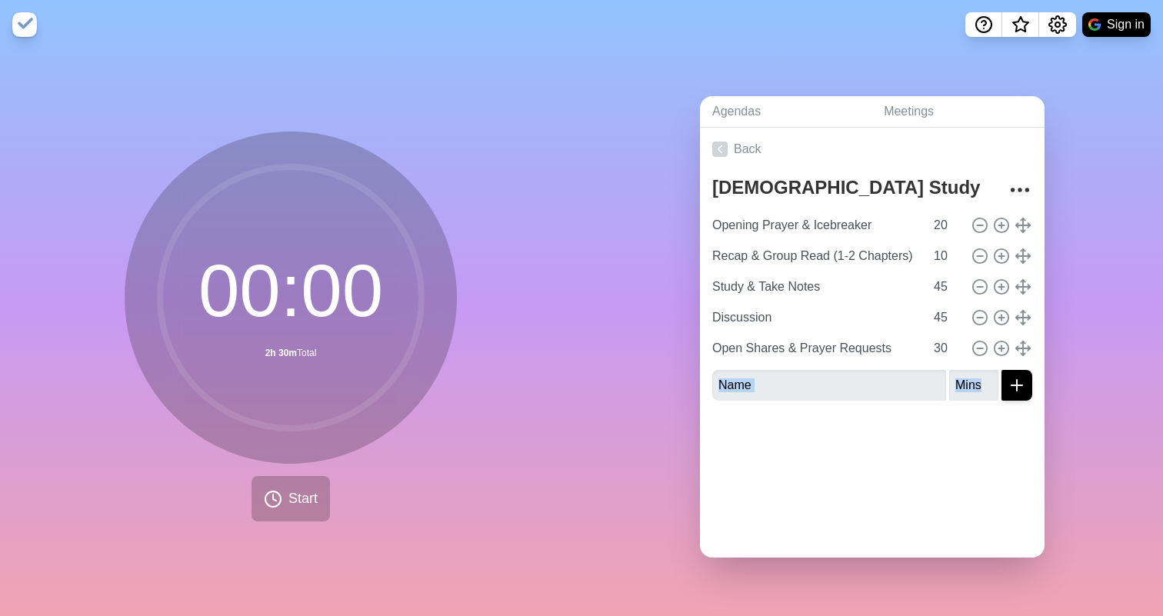
drag, startPoint x: 895, startPoint y: 529, endPoint x: 895, endPoint y: 407, distance: 122.3
click at [895, 407] on div "Back Bible Study Meeting Opening Prayer & Icebreaker 20 Recap & Group Read (1-2…" at bounding box center [872, 343] width 344 height 430
click at [965, 484] on div "Back Bible Study Meeting Opening Prayer & Icebreaker 20 Recap & Group Read (1-2…" at bounding box center [872, 343] width 344 height 430
click at [1024, 183] on icon "More" at bounding box center [1019, 190] width 25 height 25
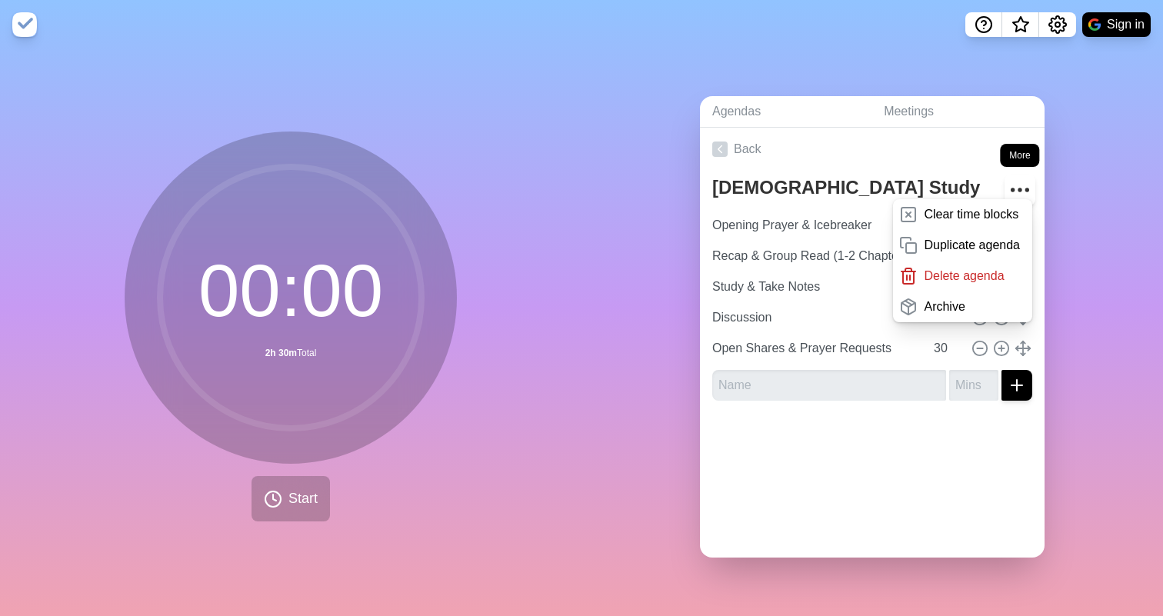
click at [1024, 183] on icon "More" at bounding box center [1019, 190] width 25 height 25
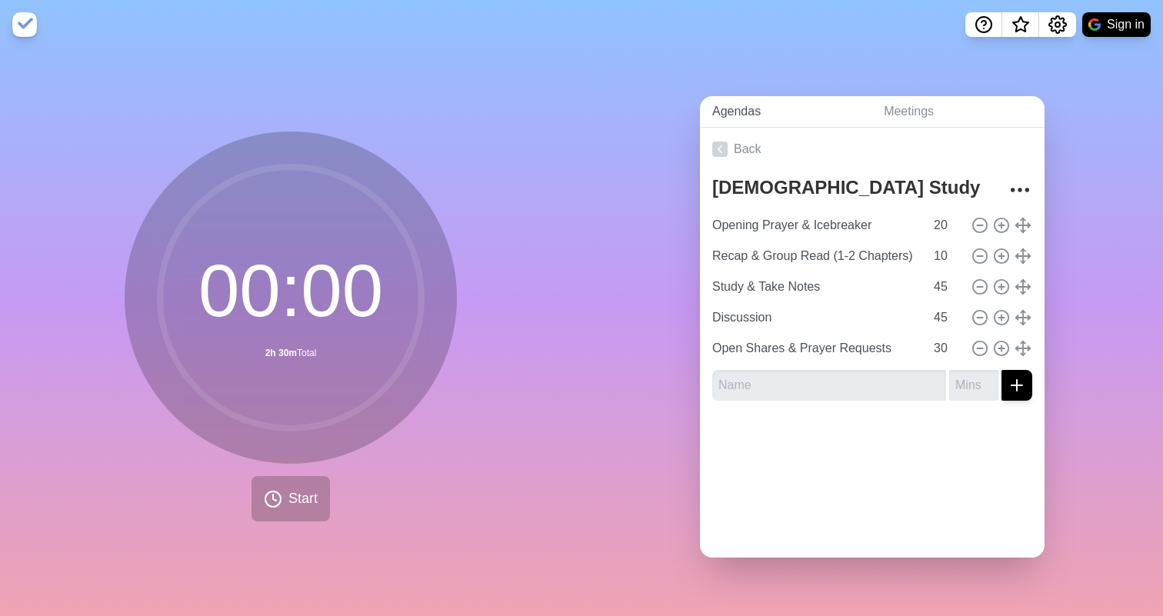
click at [737, 111] on link "Agendas" at bounding box center [785, 112] width 171 height 32
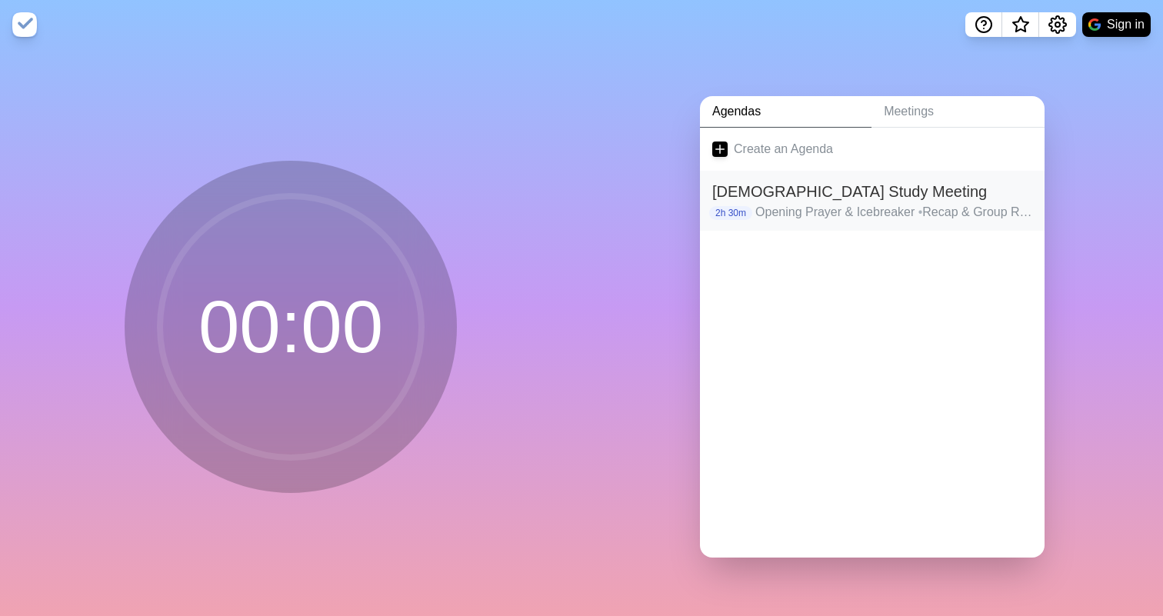
click at [822, 192] on h2 "[DEMOGRAPHIC_DATA] Study Meeting" at bounding box center [872, 191] width 320 height 23
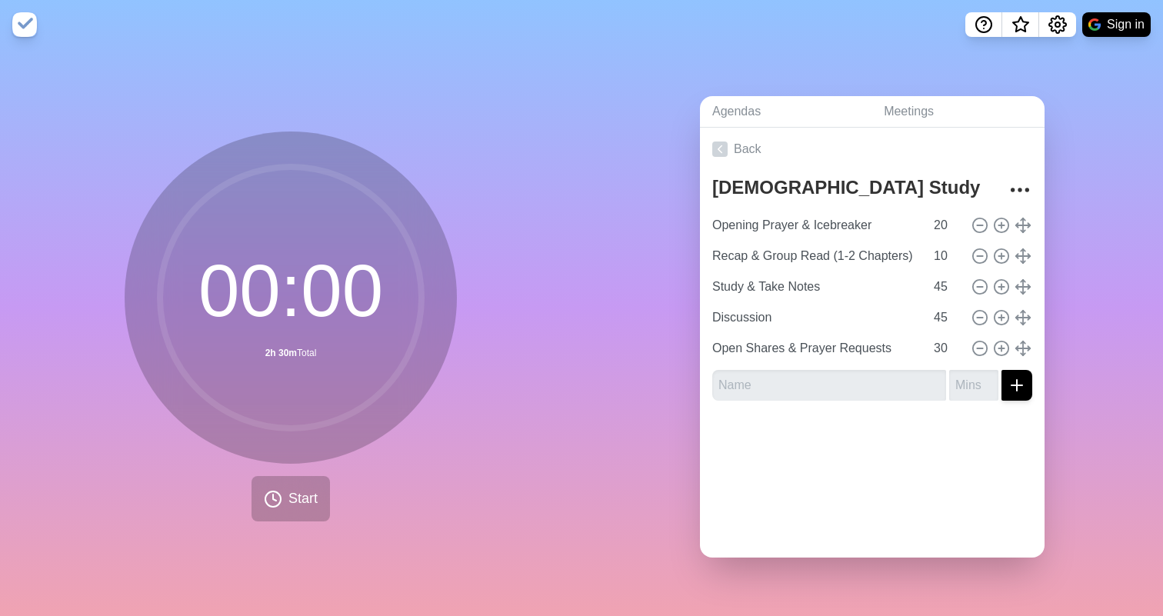
click at [344, 256] on circle at bounding box center [290, 297] width 261 height 261
click at [301, 490] on span "Start" at bounding box center [302, 498] width 29 height 21
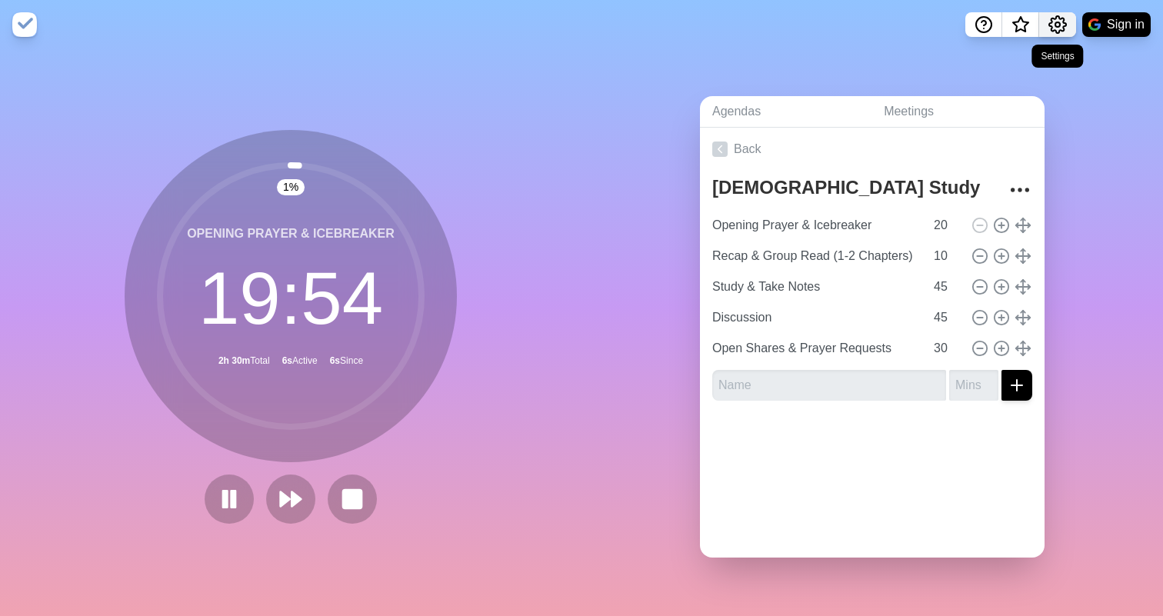
click at [1049, 24] on icon "Settings" at bounding box center [1057, 24] width 17 height 17
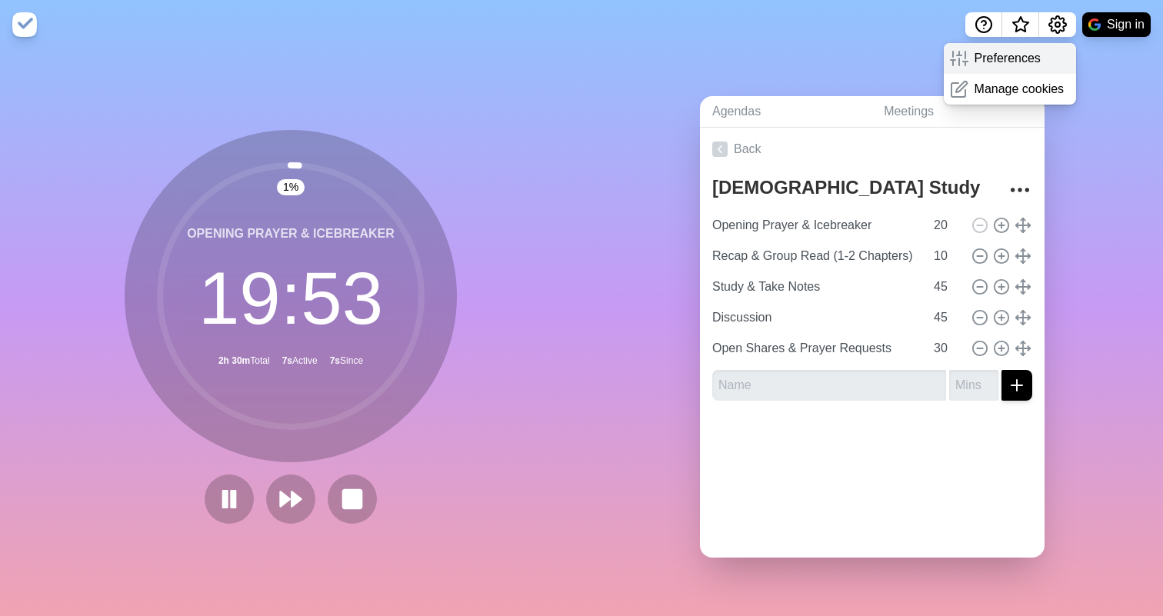
click at [999, 59] on p "Preferences" at bounding box center [1007, 58] width 66 height 18
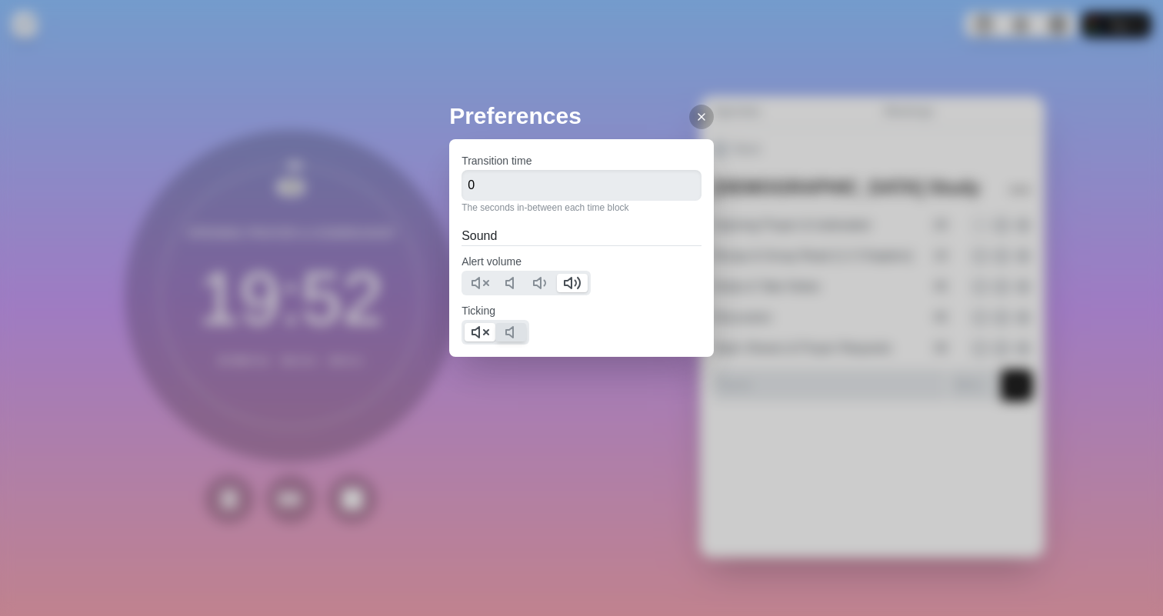
click at [507, 329] on polygon at bounding box center [509, 332] width 7 height 11
click at [478, 337] on polygon at bounding box center [475, 332] width 7 height 11
click at [707, 118] on icon at bounding box center [701, 117] width 12 height 12
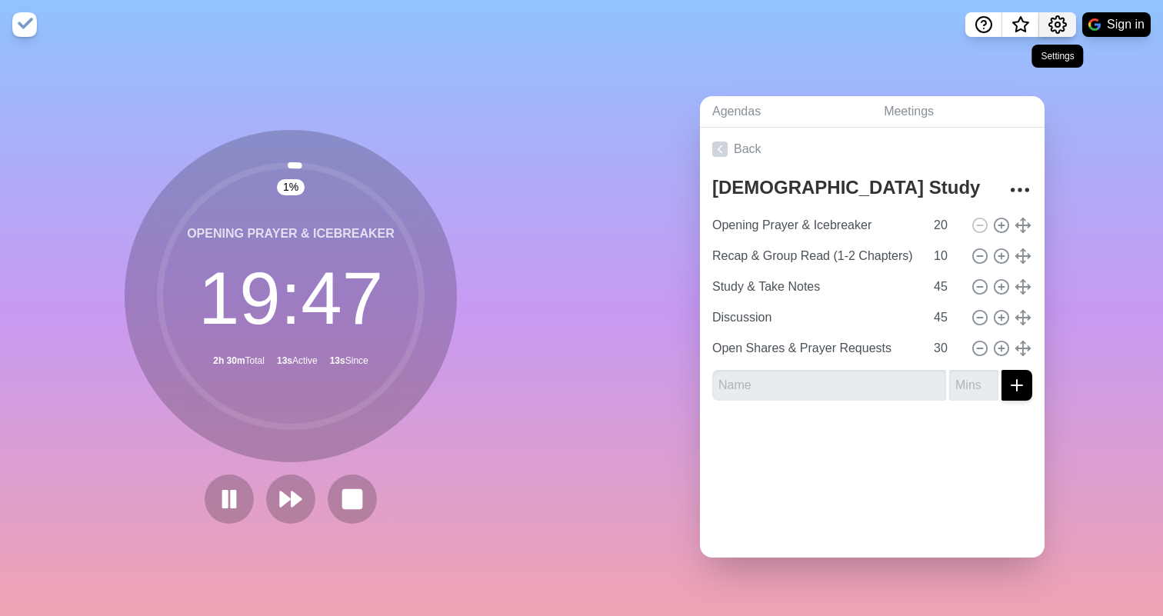
click at [1050, 25] on icon "Settings" at bounding box center [1057, 24] width 18 height 18
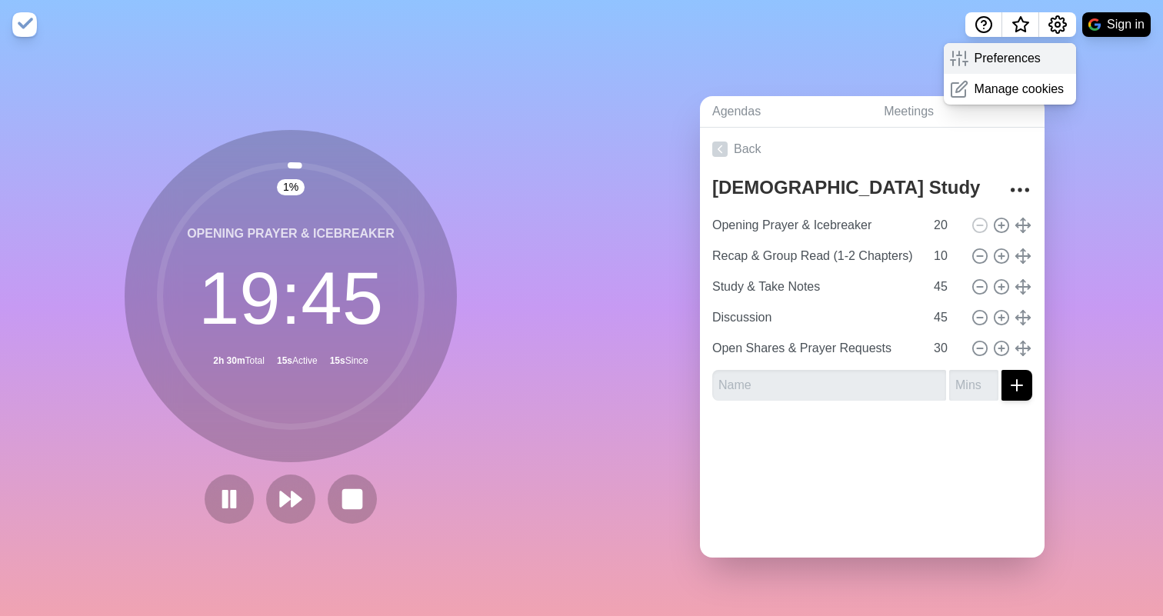
click at [1039, 53] on p "Preferences" at bounding box center [1007, 58] width 66 height 18
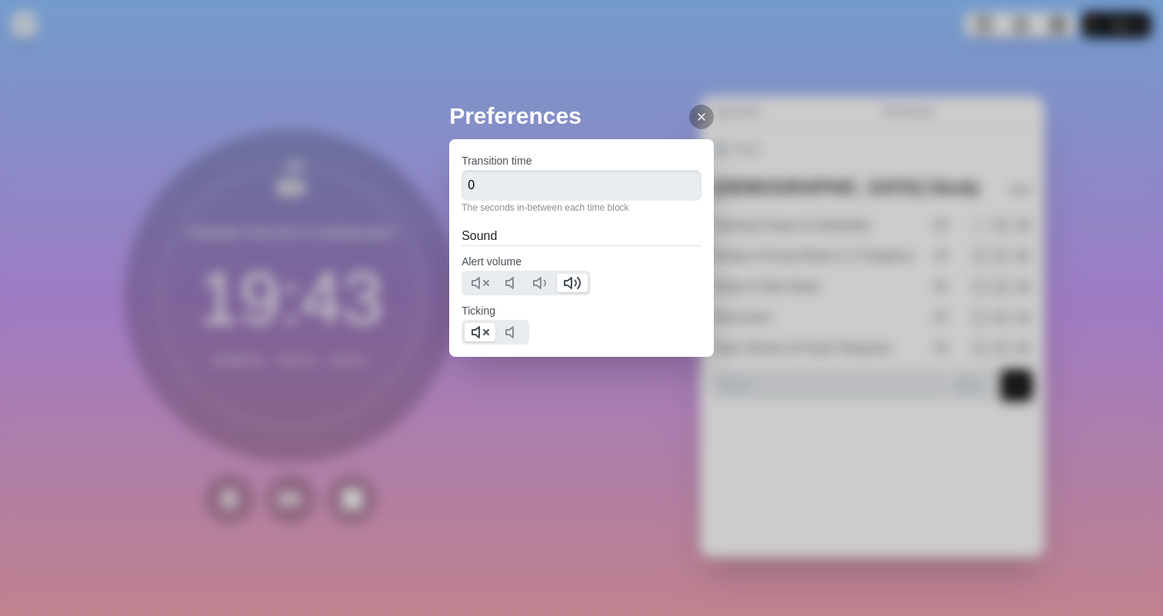
click at [704, 123] on div at bounding box center [701, 117] width 25 height 25
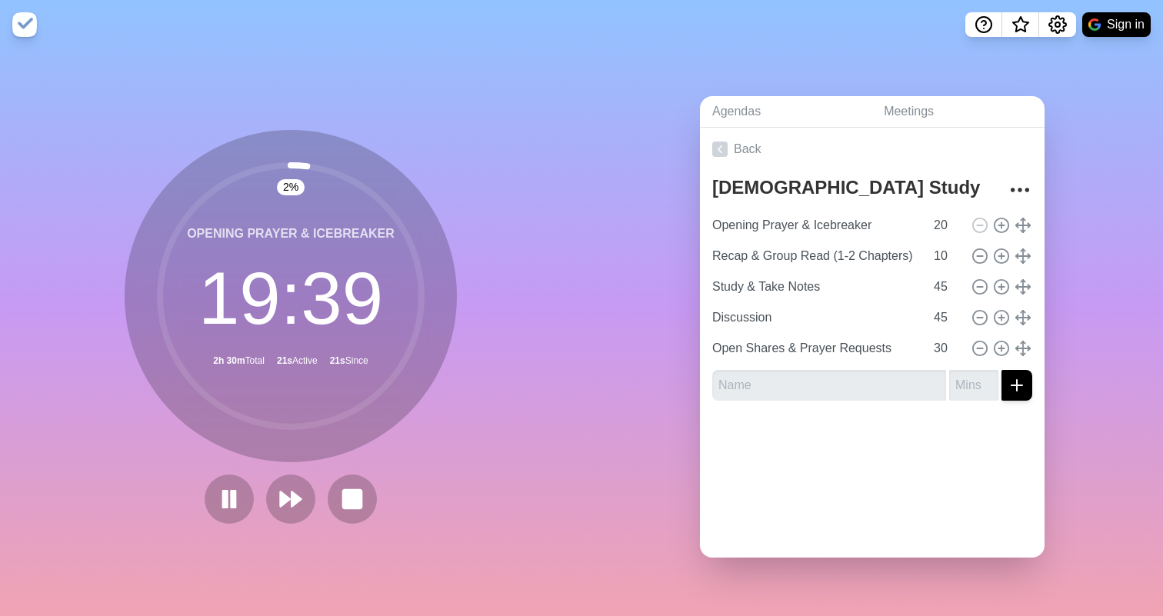
click at [357, 304] on circle at bounding box center [290, 295] width 261 height 261
click at [483, 85] on div "2 % Opening Prayer & Icebreaker 19 : 35 2h 30m Total 25s Active 25s Since" at bounding box center [290, 332] width 581 height 567
click at [887, 491] on div "Back Bible Study Meeting Opening Prayer & Icebreaker 20 Recap & Group Read (1-2…" at bounding box center [872, 343] width 344 height 430
click at [102, 109] on div "2 % Opening Prayer & Icebreaker 19 : 31 2h 30m Total 29s Active 29s Since" at bounding box center [290, 332] width 581 height 567
click at [1094, 22] on img at bounding box center [1094, 24] width 12 height 12
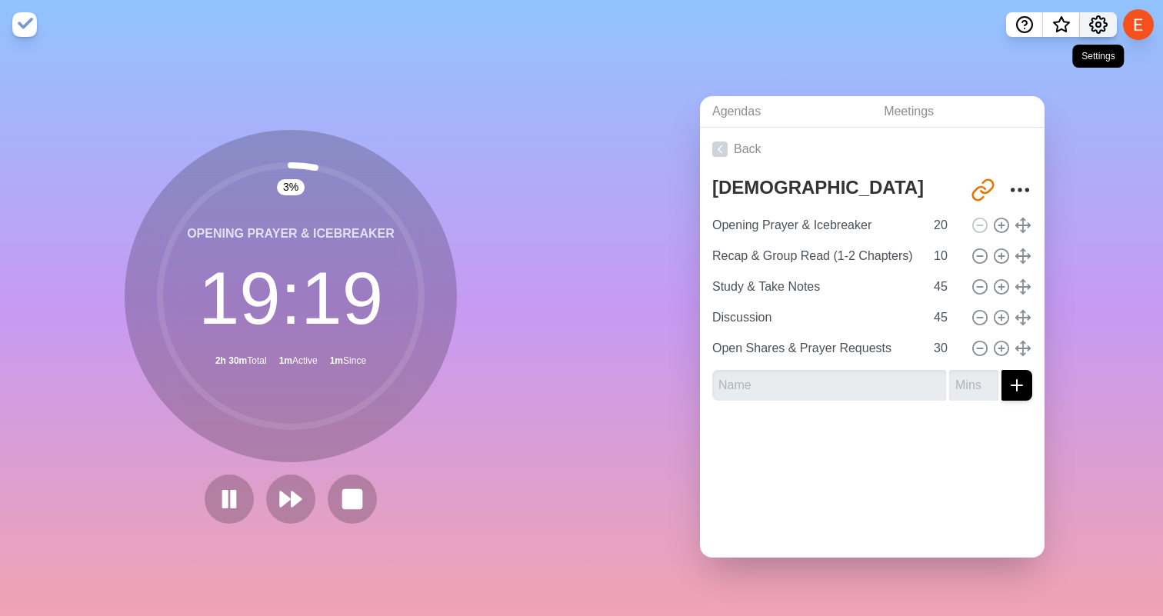
click at [1100, 28] on icon "Settings" at bounding box center [1098, 24] width 18 height 18
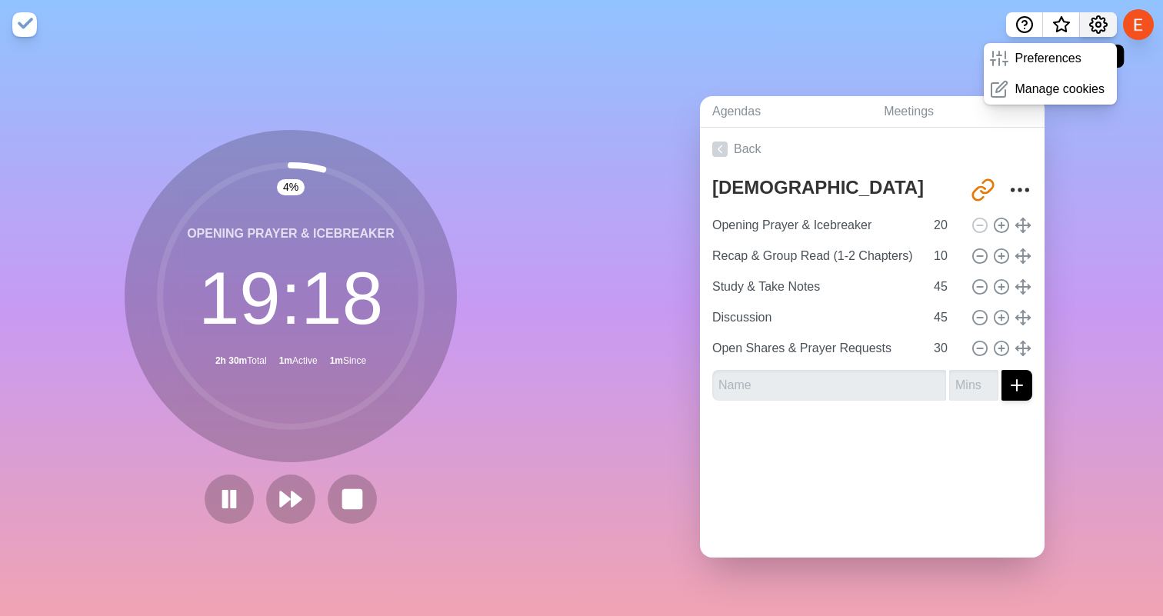
click at [1100, 28] on icon "Settings" at bounding box center [1098, 24] width 18 height 18
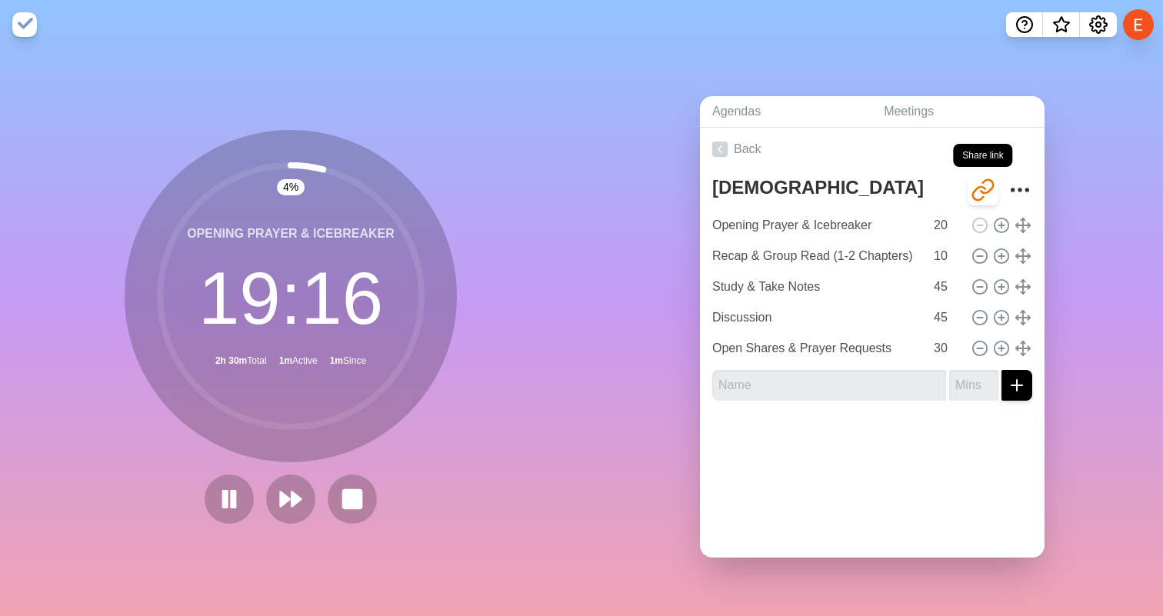
click at [987, 193] on icon "Share link" at bounding box center [986, 186] width 12 height 13
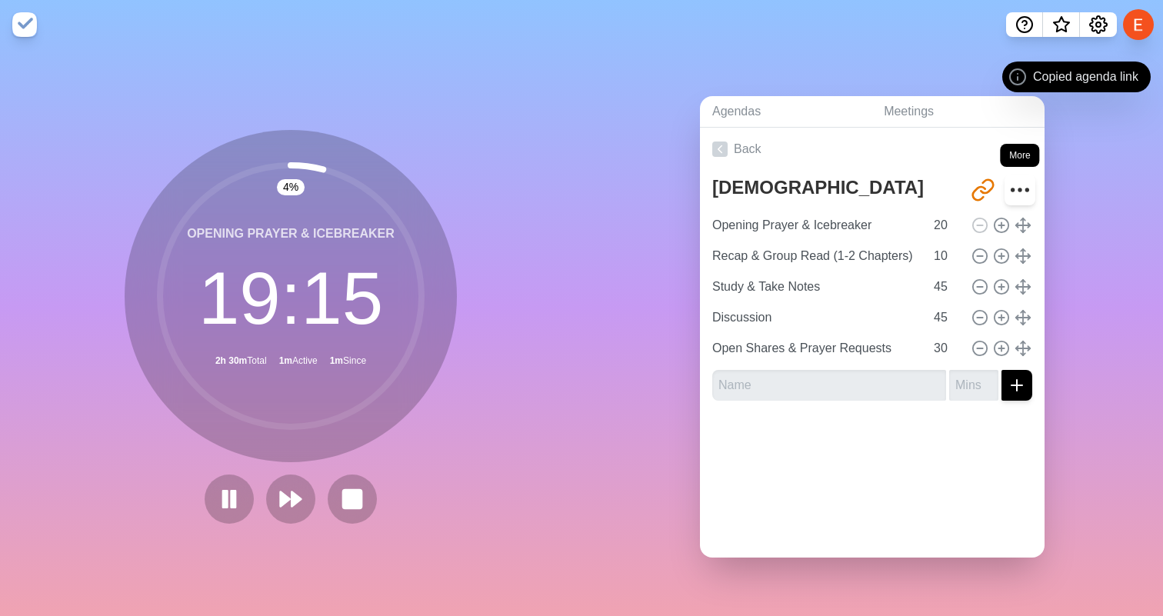
click at [1021, 185] on icon "More" at bounding box center [1019, 190] width 25 height 25
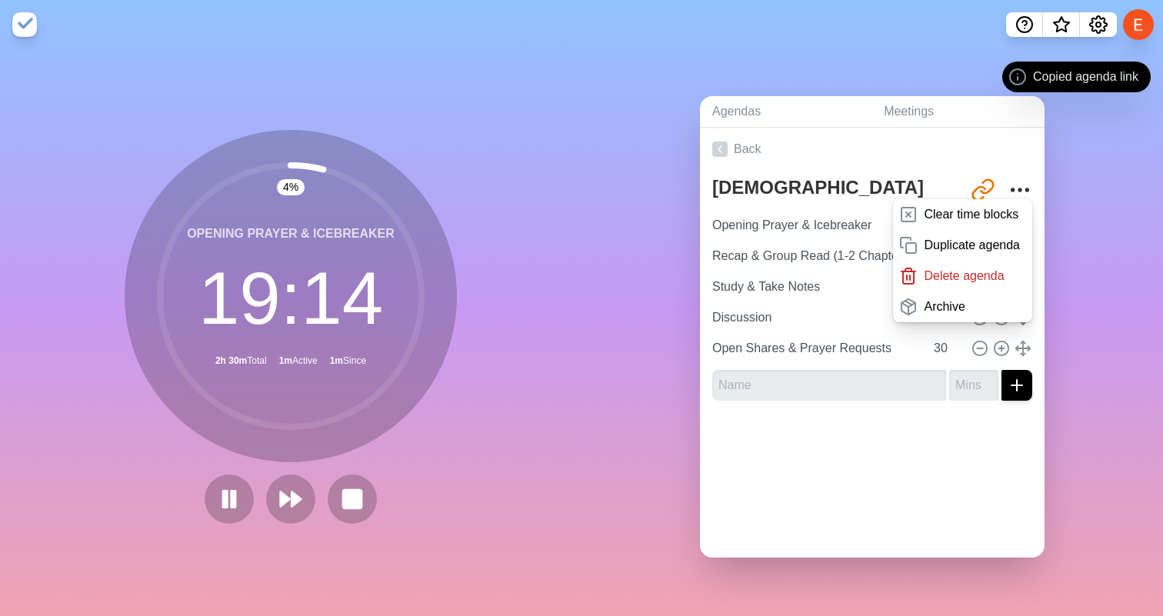
click at [1085, 159] on div "Agendas Meetings Back Bible Study Meeting http://timeblocks.co/-OZqNCP5pKJbC61P…" at bounding box center [871, 332] width 581 height 567
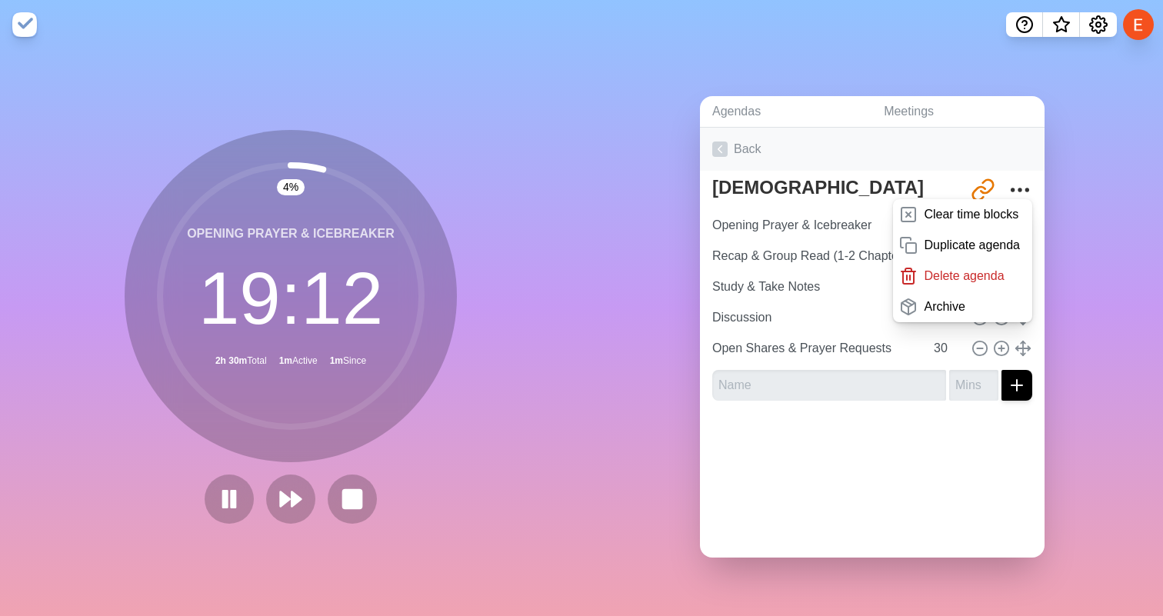
click at [977, 152] on link "Back" at bounding box center [872, 149] width 344 height 43
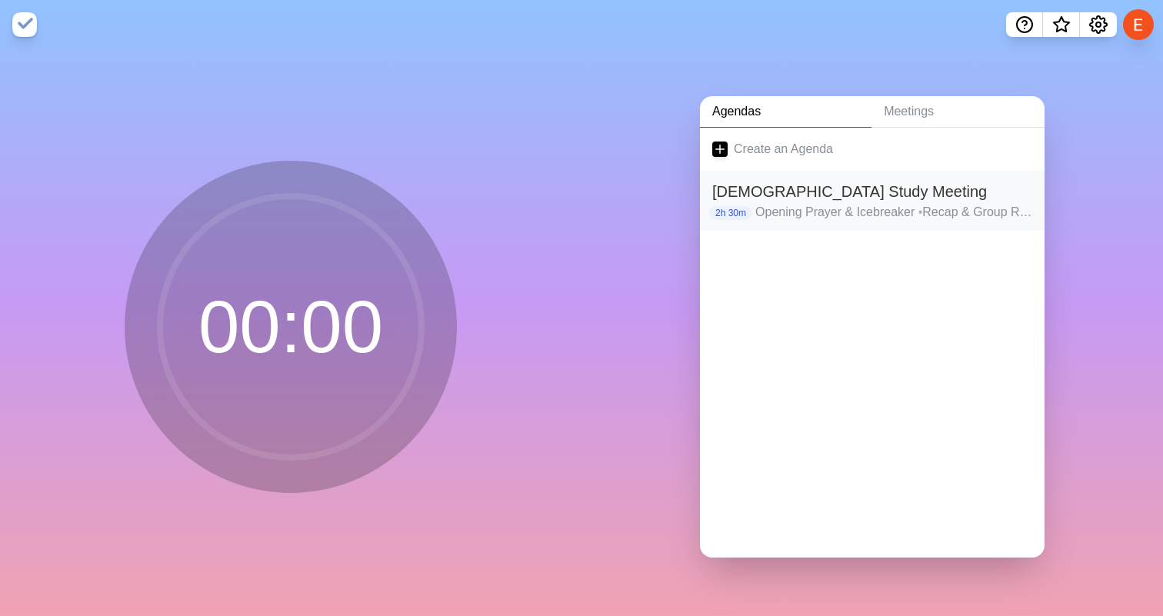
click at [816, 201] on h2 "[DEMOGRAPHIC_DATA] Study Meeting" at bounding box center [872, 191] width 320 height 23
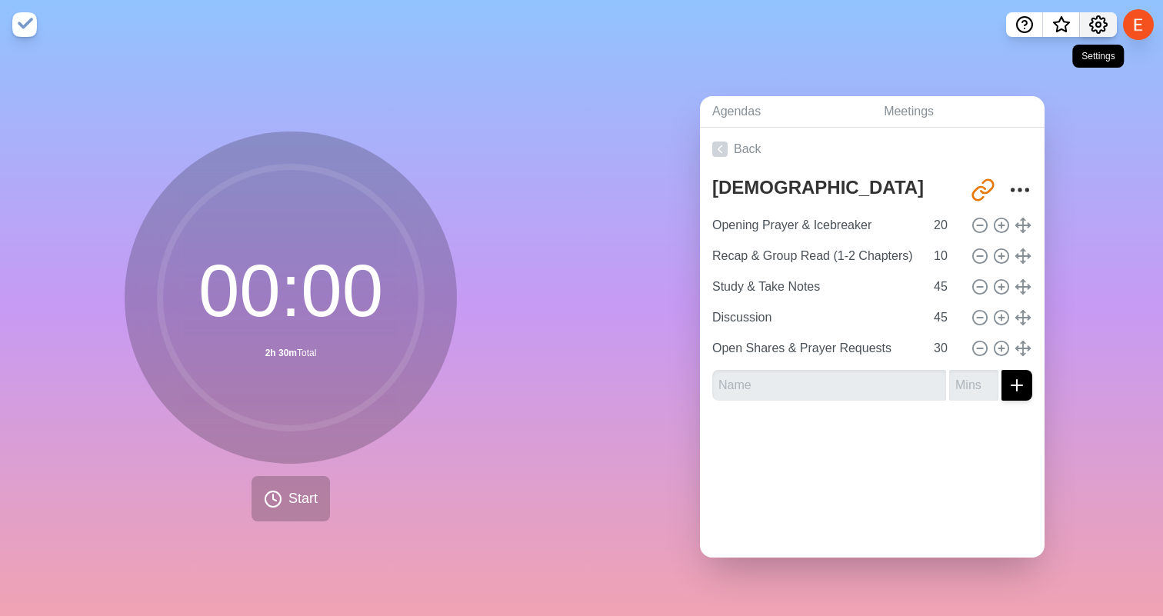
click at [1100, 28] on icon "Settings" at bounding box center [1098, 24] width 18 height 18
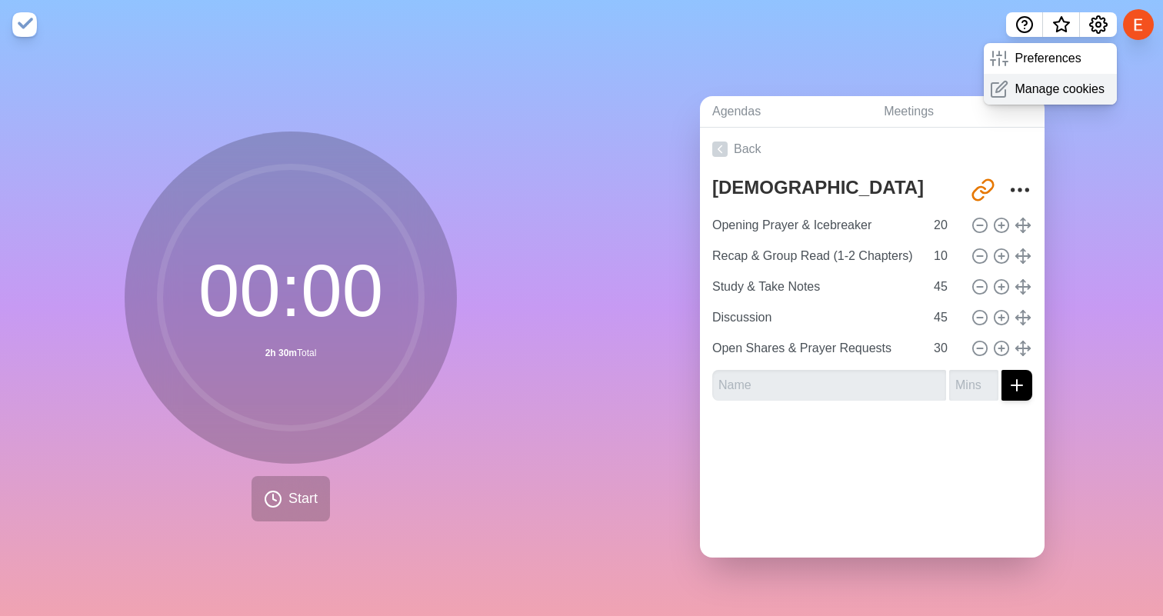
click at [1046, 91] on p "Manage cookies" at bounding box center [1059, 89] width 90 height 18
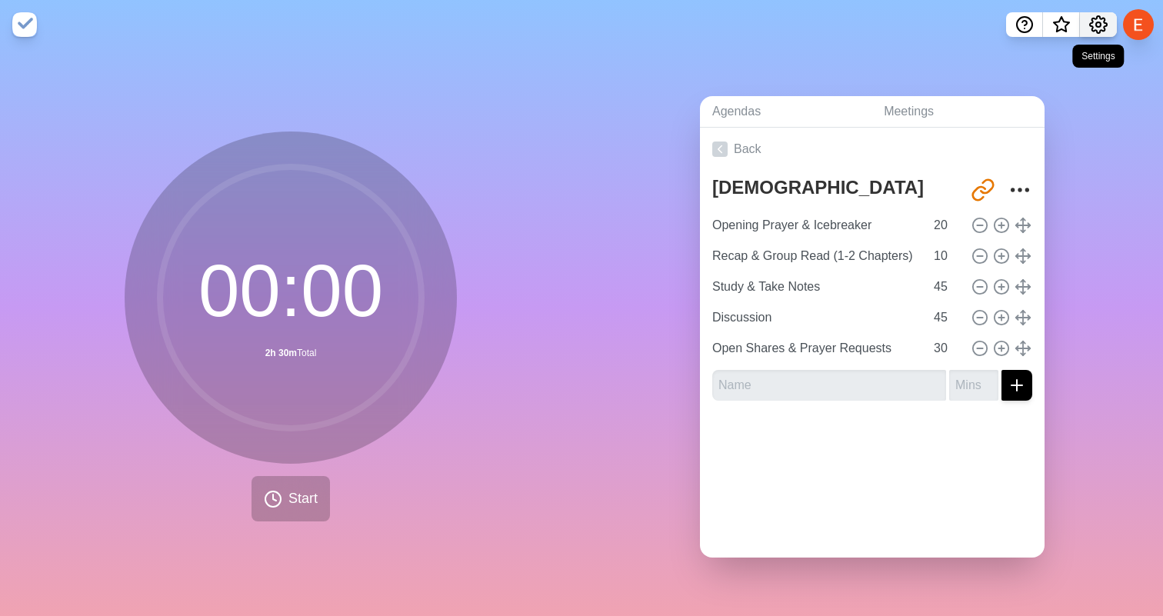
click at [1100, 27] on circle "Settings" at bounding box center [1098, 24] width 5 height 5
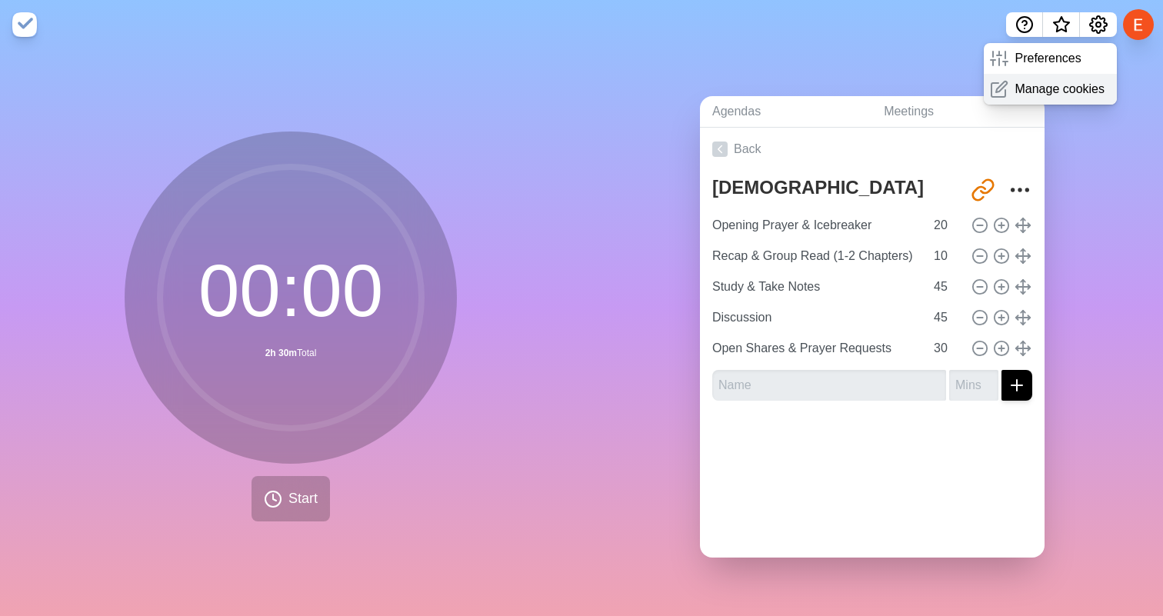
click at [1046, 85] on p "Manage cookies" at bounding box center [1059, 89] width 90 height 18
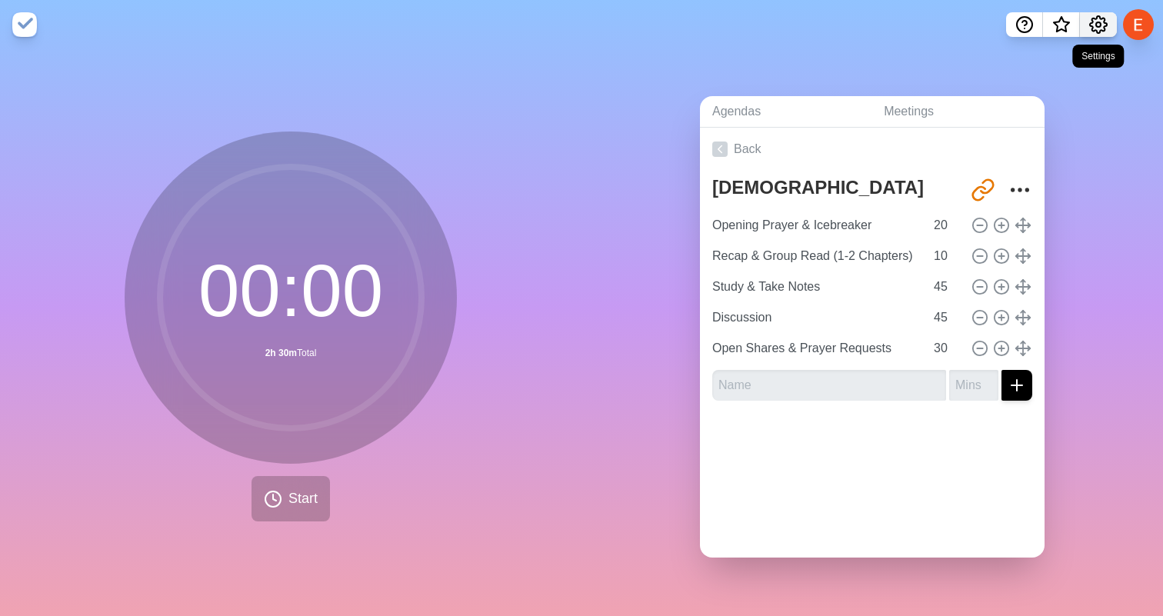
click at [1090, 28] on icon "Settings" at bounding box center [1098, 24] width 18 height 18
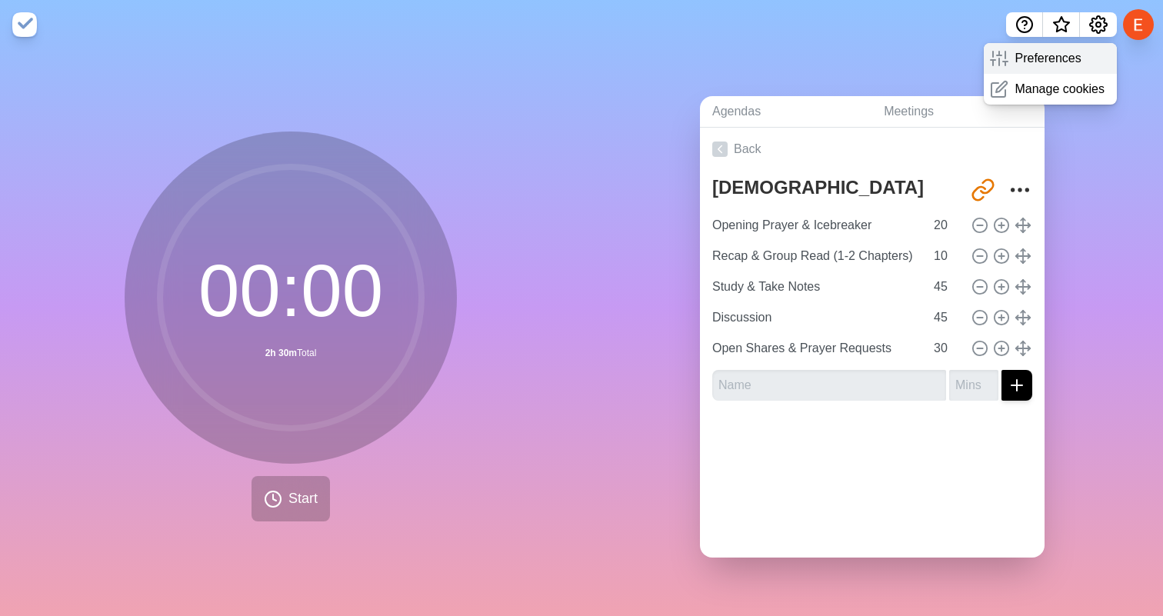
click at [1055, 49] on p "Preferences" at bounding box center [1047, 58] width 66 height 18
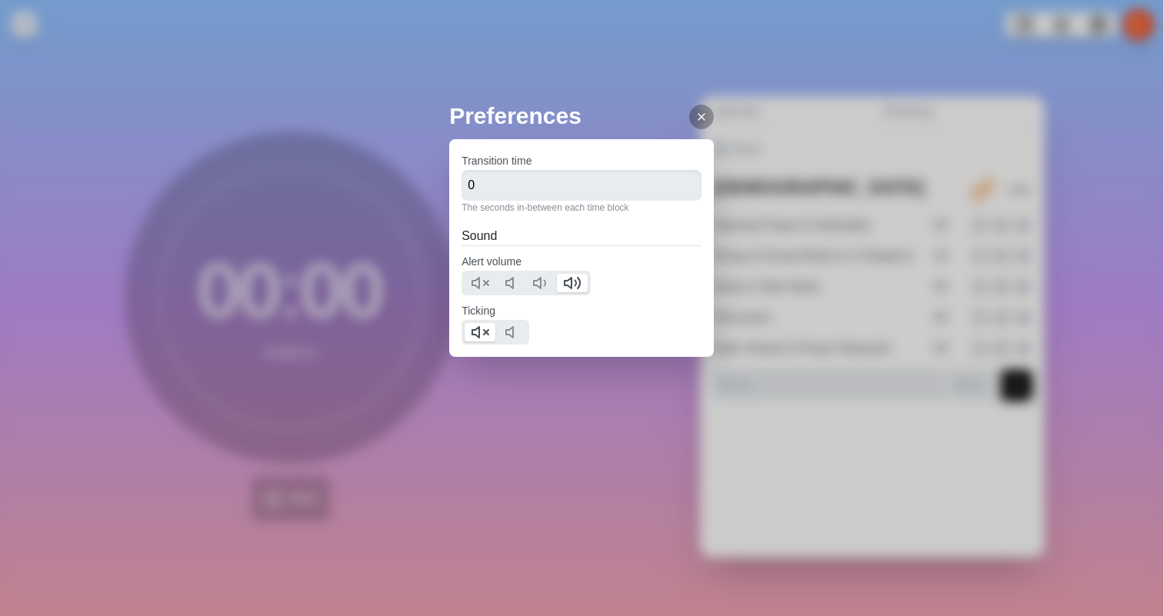
click at [707, 121] on icon at bounding box center [701, 117] width 12 height 12
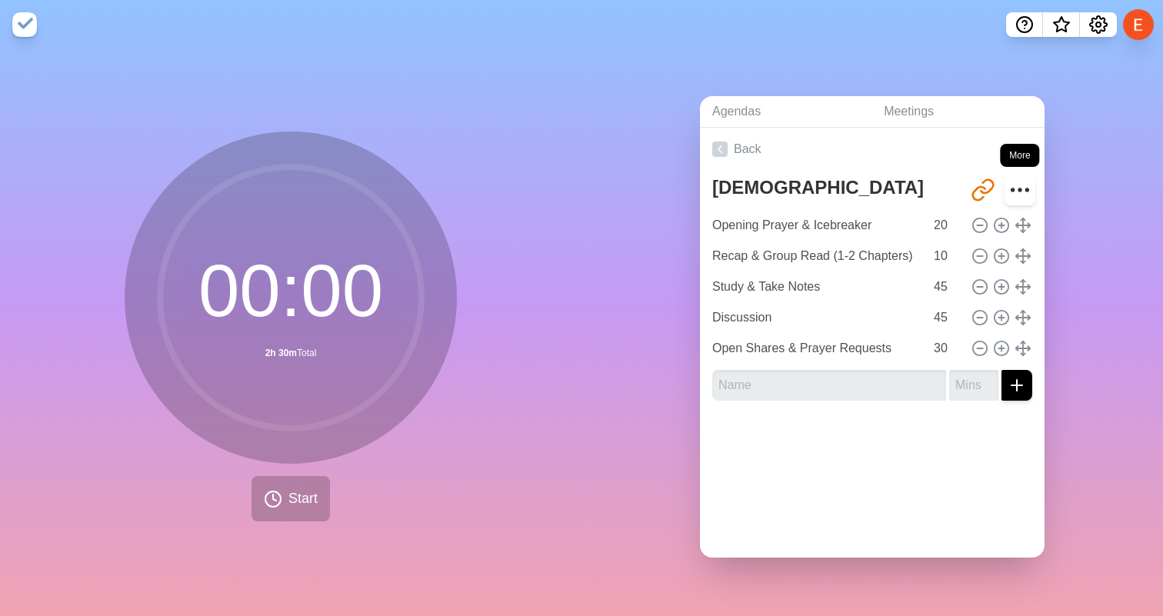
click at [1031, 182] on icon "More" at bounding box center [1019, 190] width 25 height 25
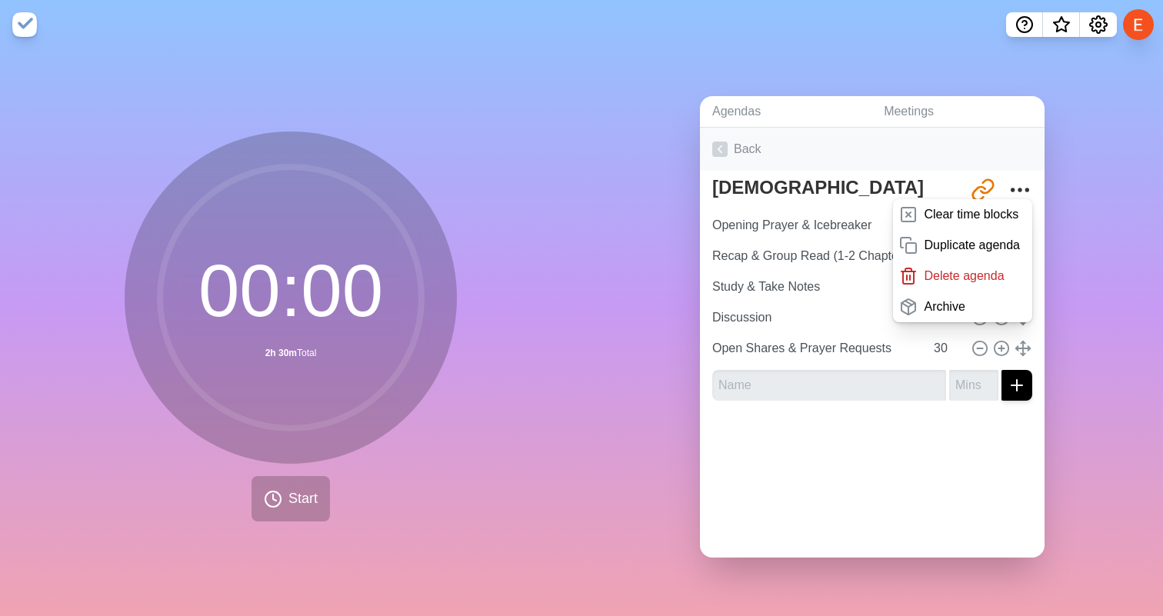
click at [990, 150] on link "Back" at bounding box center [872, 149] width 344 height 43
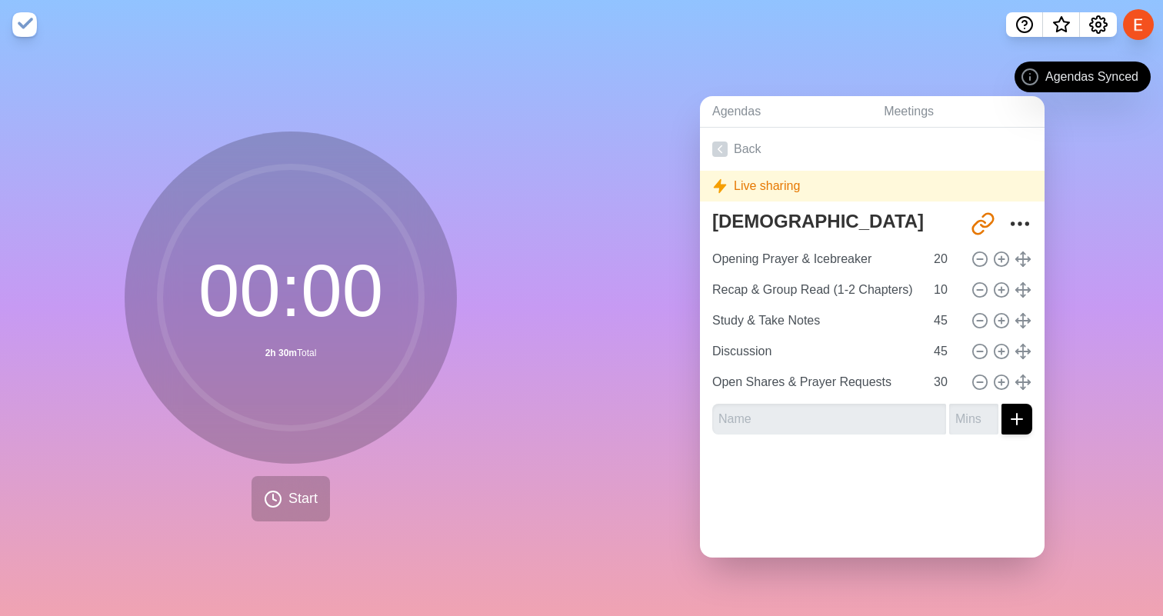
click at [797, 202] on div "Back Live sharing Bible Study Meeting http://timeblocks.co/-OZqNCP5pKJbC61PdQmP…" at bounding box center [872, 287] width 344 height 319
click at [784, 181] on div "Live sharing" at bounding box center [872, 186] width 344 height 31
click at [754, 196] on div "Live sharing" at bounding box center [872, 186] width 344 height 31
click at [754, 183] on div "Live sharing" at bounding box center [872, 186] width 344 height 31
click at [988, 228] on icon "Share link" at bounding box center [982, 223] width 25 height 25
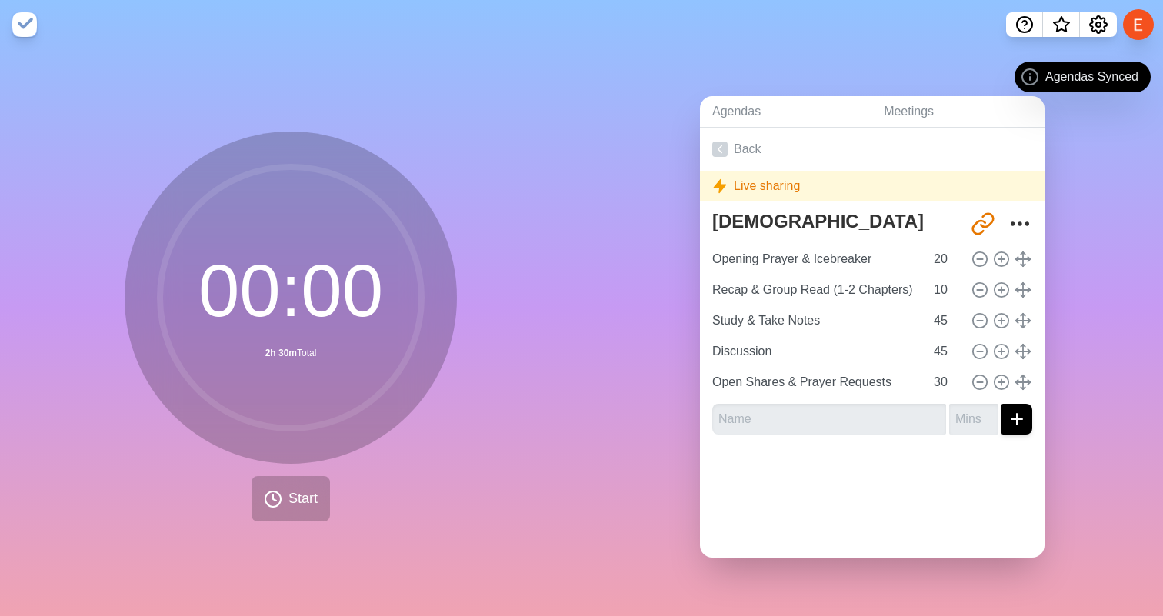
click at [749, 181] on div "Live sharing" at bounding box center [872, 186] width 344 height 31
click at [746, 141] on link "Back" at bounding box center [872, 149] width 344 height 43
click at [746, 146] on link "Back" at bounding box center [872, 149] width 344 height 43
click at [721, 148] on icon at bounding box center [719, 148] width 15 height 15
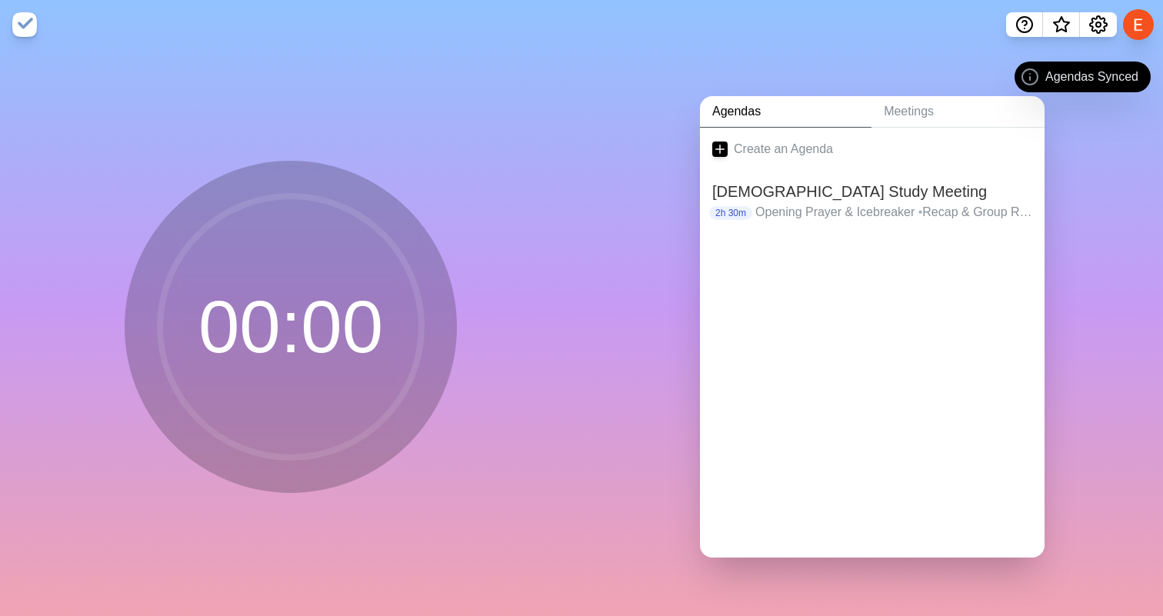
click at [920, 94] on div "Agendas Meetings Create an Agenda [DEMOGRAPHIC_DATA] Study Meeting 2h 30m Openi…" at bounding box center [871, 332] width 581 height 567
click at [916, 111] on link "Meetings" at bounding box center [957, 112] width 173 height 32
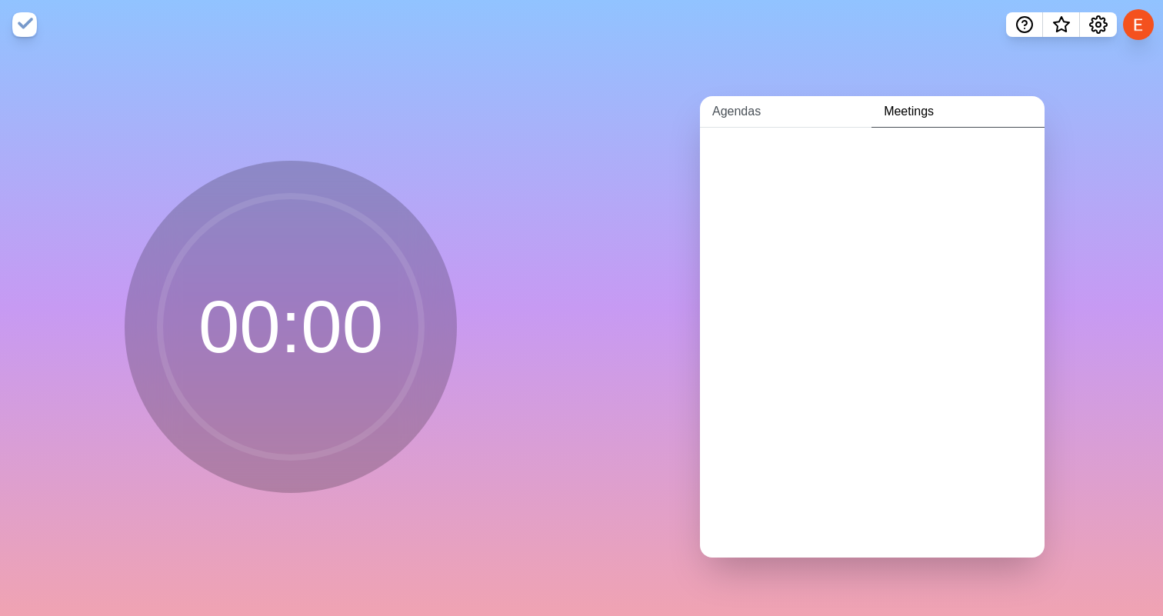
click at [812, 117] on link "Agendas" at bounding box center [785, 112] width 171 height 32
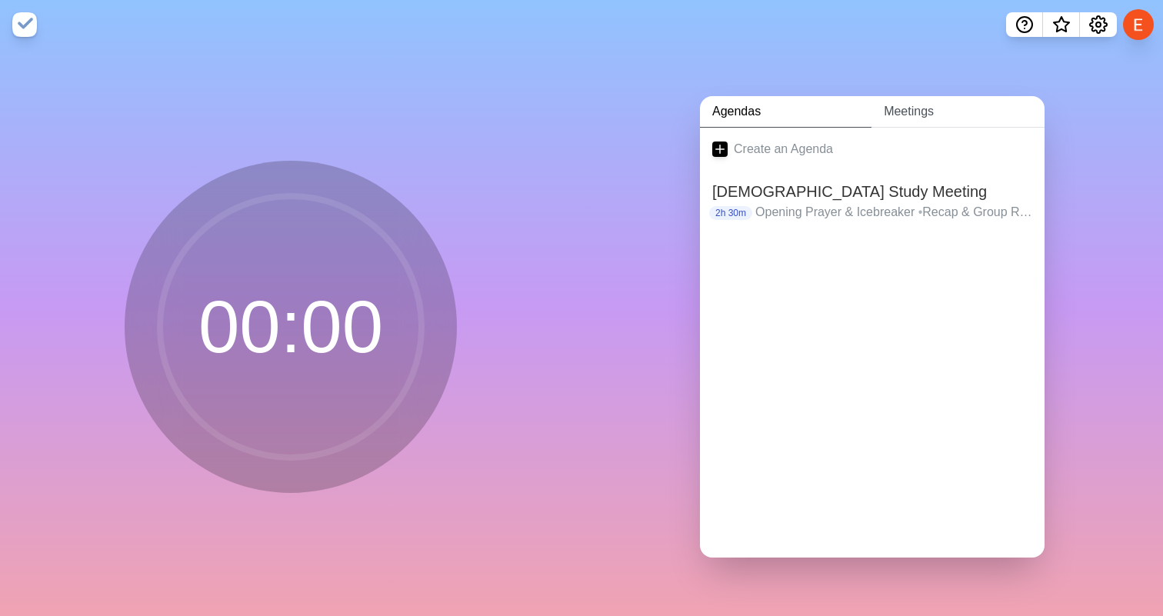
click at [883, 119] on link "Meetings" at bounding box center [957, 112] width 173 height 32
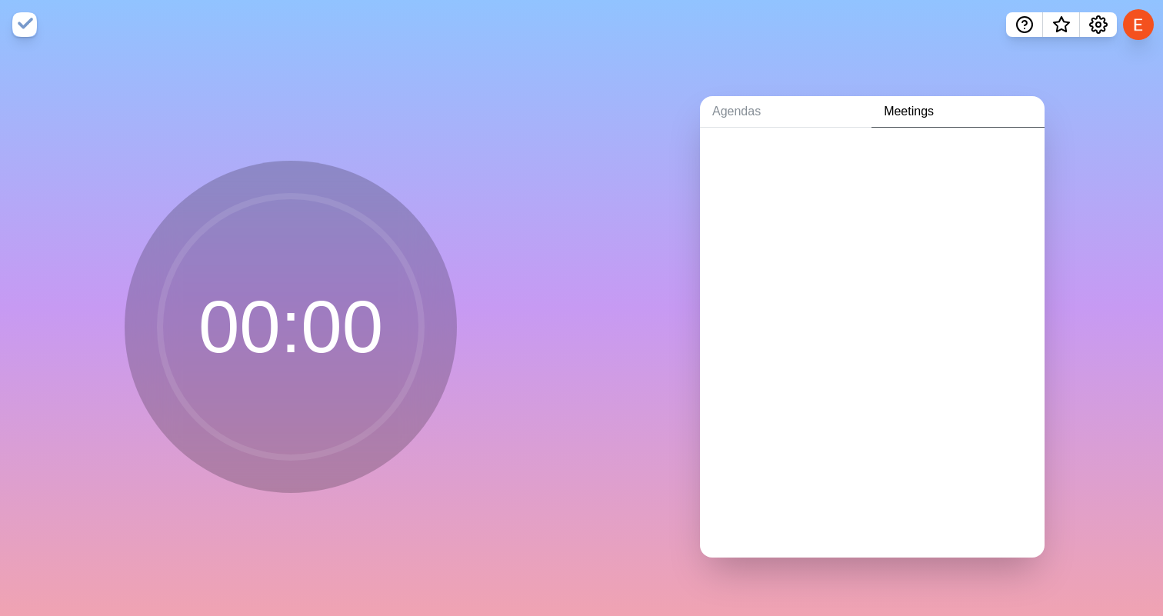
click at [811, 169] on div at bounding box center [872, 159] width 344 height 62
click at [810, 121] on link "Agendas" at bounding box center [785, 112] width 171 height 32
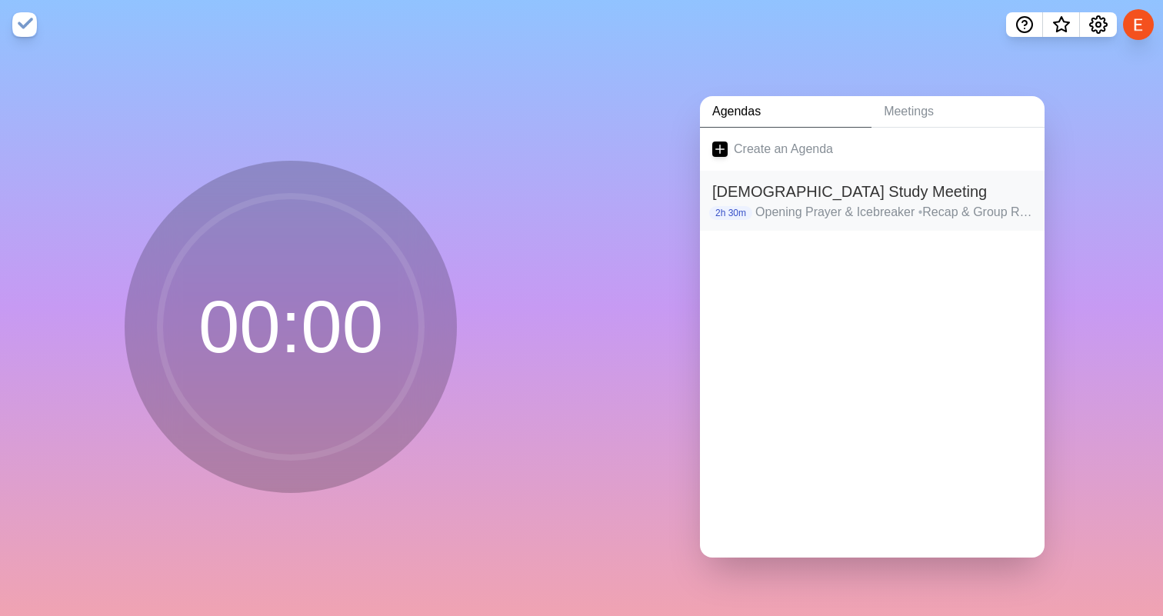
click at [803, 206] on p "Opening Prayer & Icebreaker • Recap & Group Read (1-2 Chapters) • Study & Take …" at bounding box center [893, 212] width 277 height 18
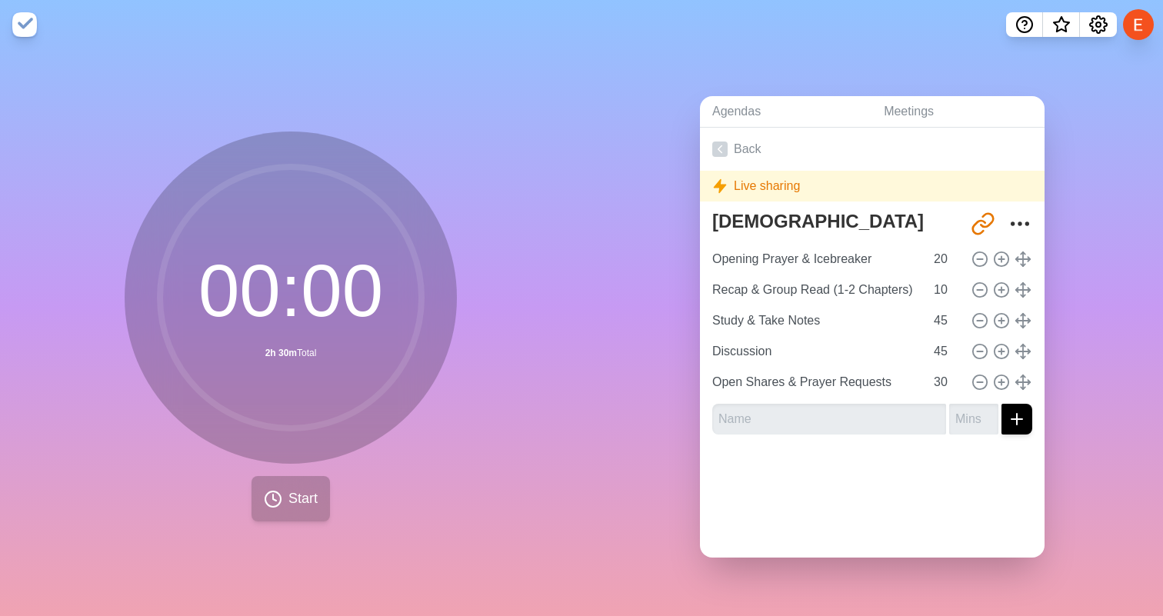
click at [300, 498] on span "Start" at bounding box center [302, 498] width 29 height 21
click at [282, 512] on button "Start" at bounding box center [290, 498] width 78 height 45
click at [278, 501] on icon at bounding box center [273, 499] width 18 height 18
click at [774, 197] on div "Live sharing" at bounding box center [872, 186] width 344 height 31
click at [746, 181] on div "Live sharing" at bounding box center [872, 186] width 344 height 31
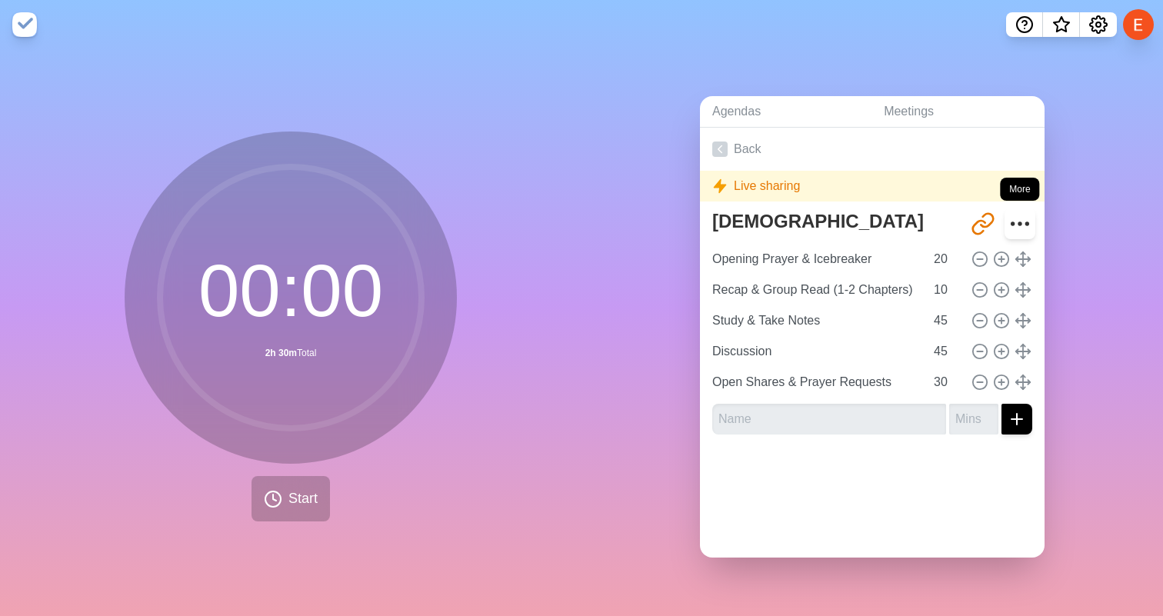
click at [1011, 226] on icon "More" at bounding box center [1019, 223] width 25 height 25
click at [1020, 223] on circle "More" at bounding box center [1020, 224] width 2 height 2
click at [1024, 221] on icon "More" at bounding box center [1019, 223] width 25 height 25
click at [1133, 28] on button at bounding box center [1138, 24] width 32 height 32
click at [1063, 23] on span "What’s new" at bounding box center [1061, 26] width 8 height 8
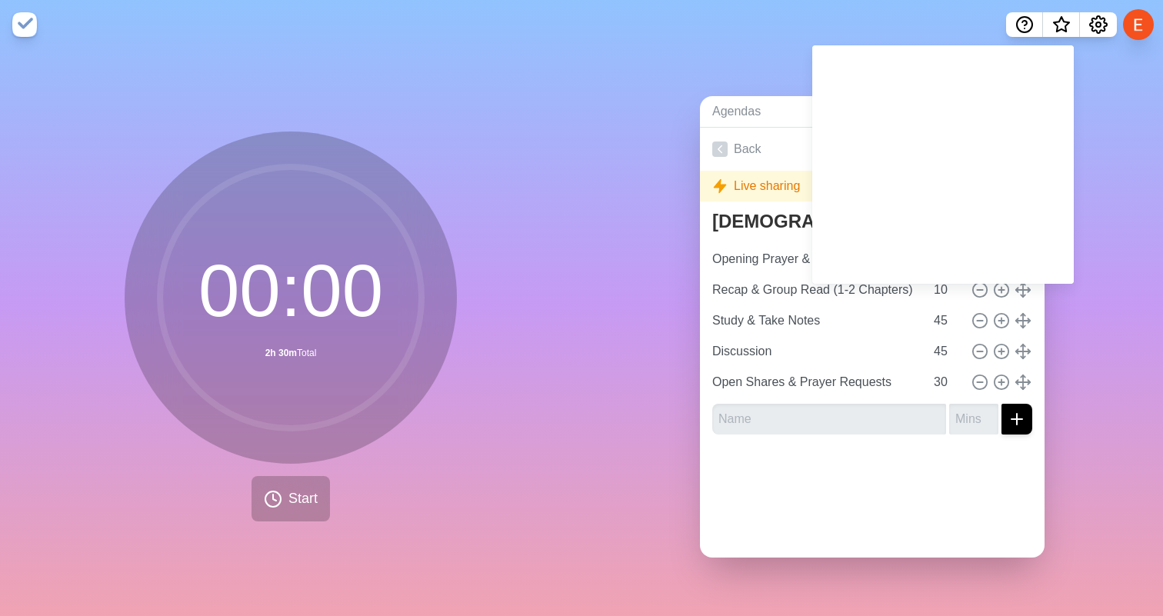
click at [1129, 219] on div "Agendas Meetings Back Live sharing Bible Study Meeting http://timeblocks.co/-OZ…" at bounding box center [871, 332] width 581 height 567
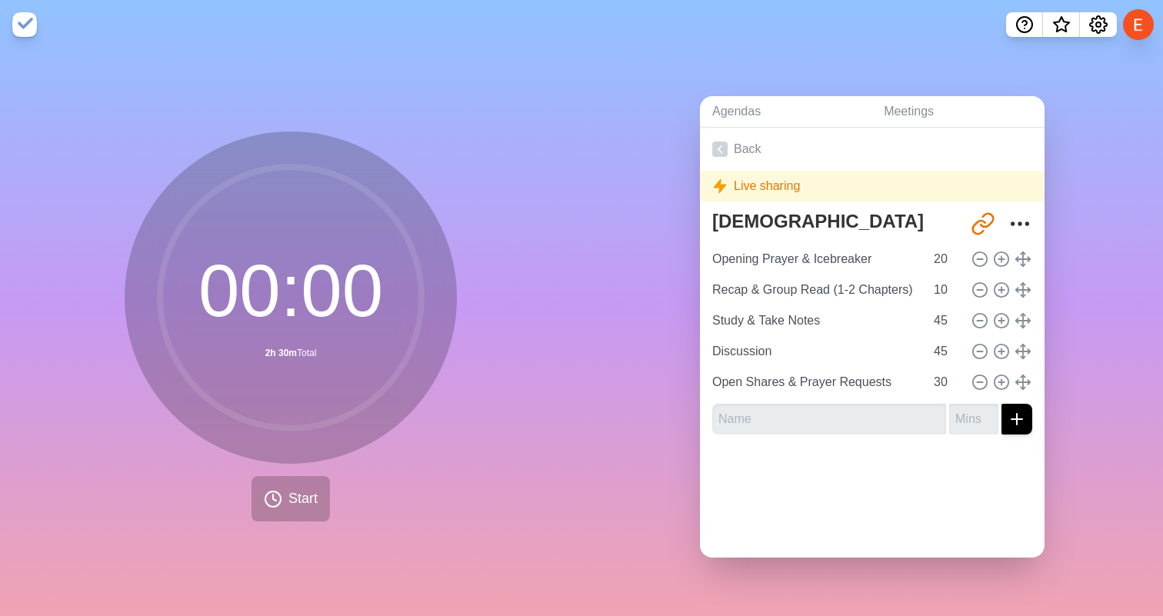
click at [778, 185] on div "Live sharing" at bounding box center [872, 186] width 344 height 31
click at [910, 111] on link "Meetings" at bounding box center [957, 112] width 173 height 32
click at [721, 108] on link "Agendas" at bounding box center [785, 112] width 171 height 32
click at [727, 108] on link "Agendas" at bounding box center [785, 112] width 171 height 32
click at [730, 152] on link "Back" at bounding box center [872, 149] width 344 height 43
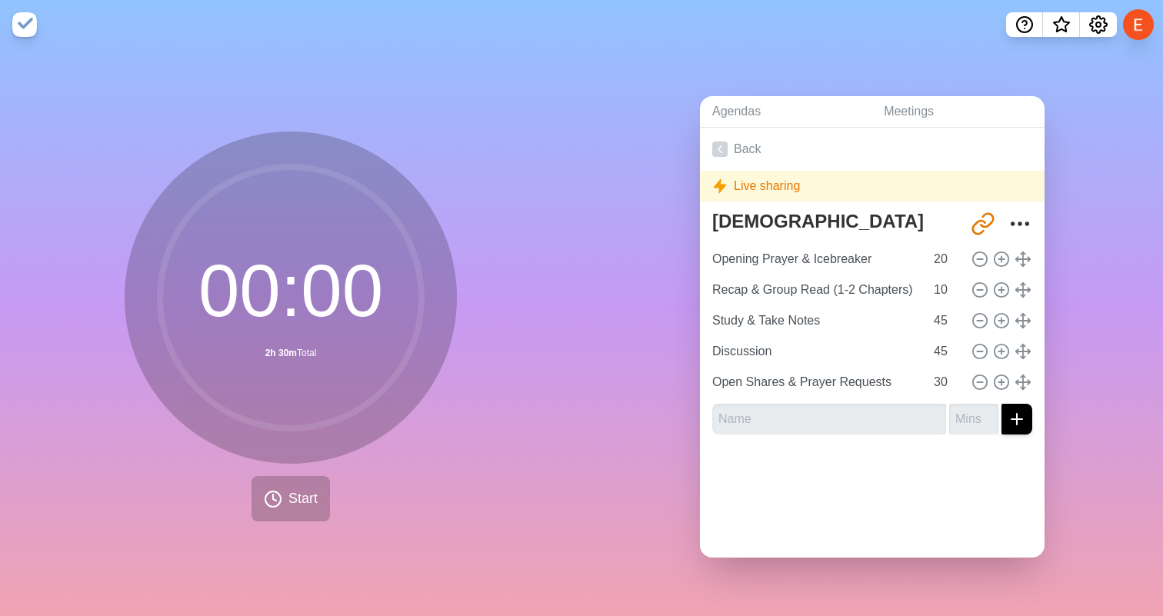
click at [922, 81] on div "Agendas Meetings Back Live sharing Bible Study Meeting http://timeblocks.co/-OZ…" at bounding box center [871, 332] width 581 height 567
click at [986, 230] on icon "Share link" at bounding box center [982, 223] width 25 height 25
click at [977, 218] on icon "Share link" at bounding box center [982, 223] width 25 height 25
click at [989, 191] on div "Live sharing" at bounding box center [872, 186] width 344 height 31
click at [984, 225] on icon "Share link" at bounding box center [982, 223] width 25 height 25
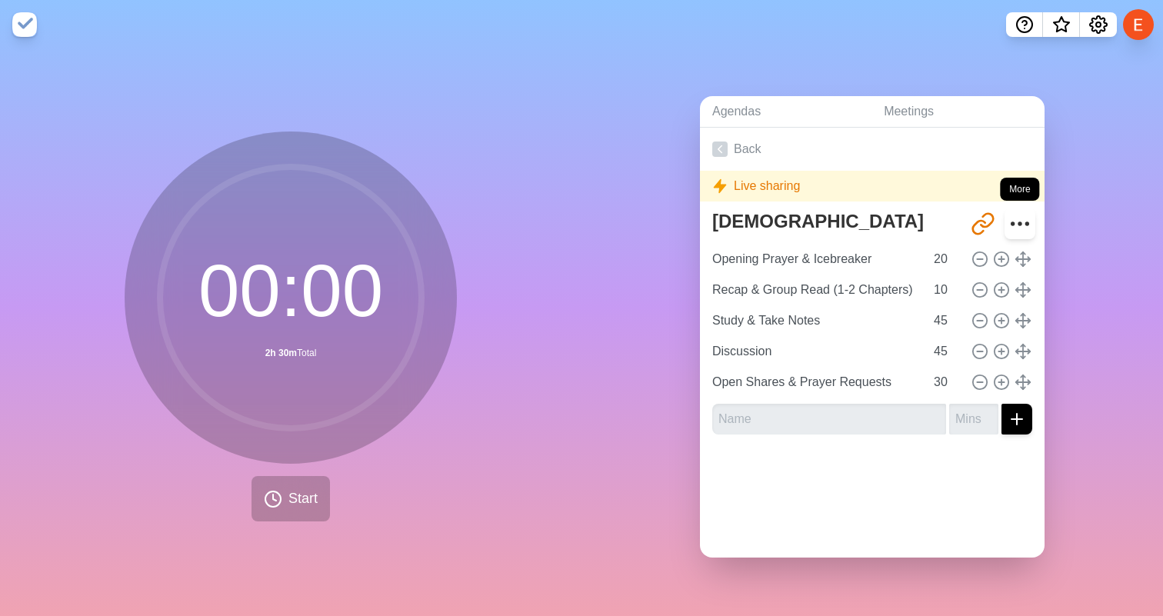
click at [1015, 225] on icon "More" at bounding box center [1019, 223] width 25 height 25
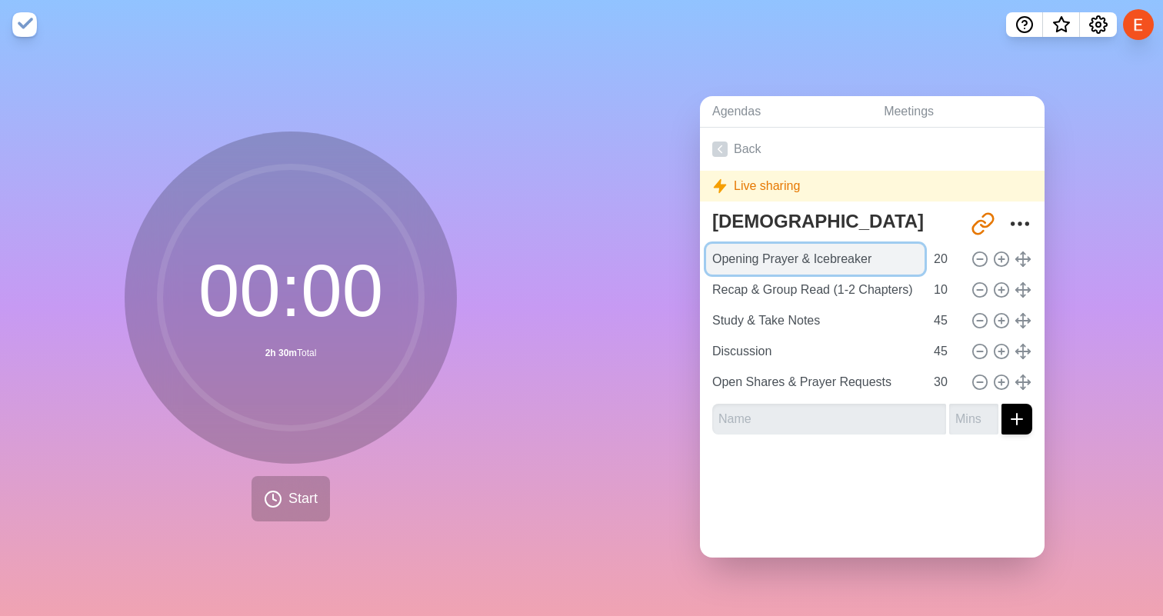
click at [877, 272] on input "Opening Prayer & Icebreaker" at bounding box center [815, 259] width 218 height 31
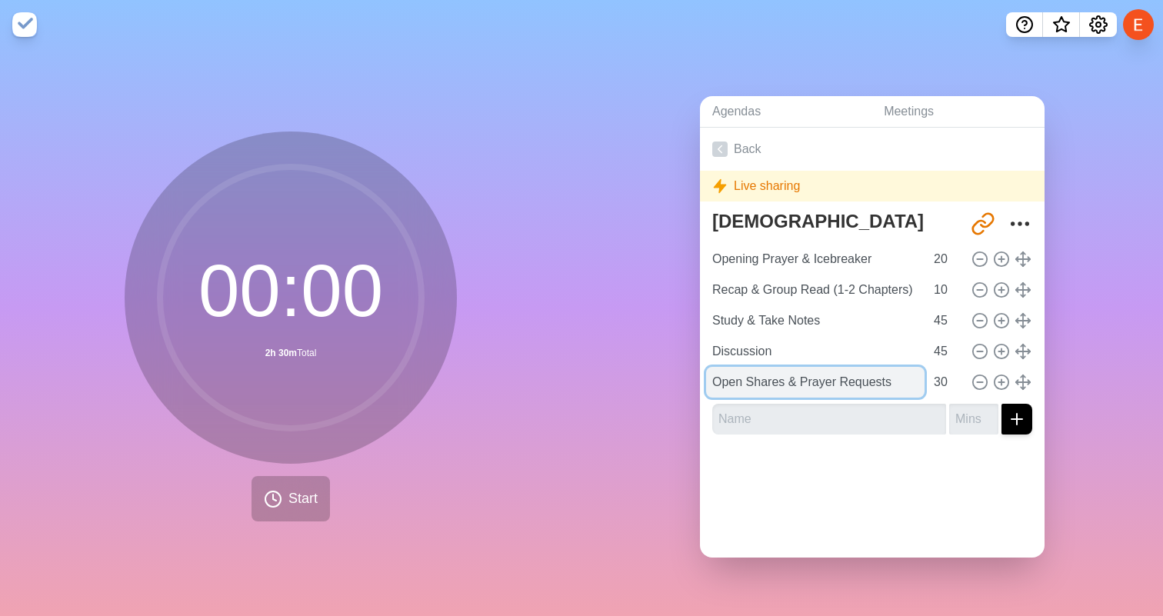
click at [916, 370] on input "Open Shares & Prayer Requests" at bounding box center [815, 382] width 218 height 31
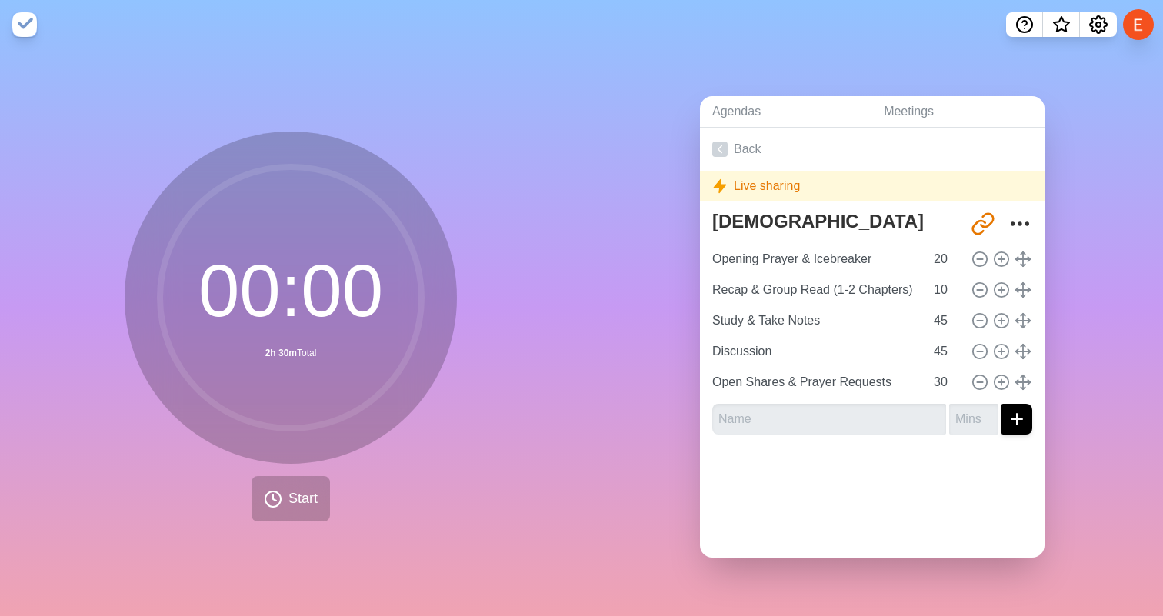
click at [1017, 419] on line "submit" at bounding box center [1016, 419] width 11 height 0
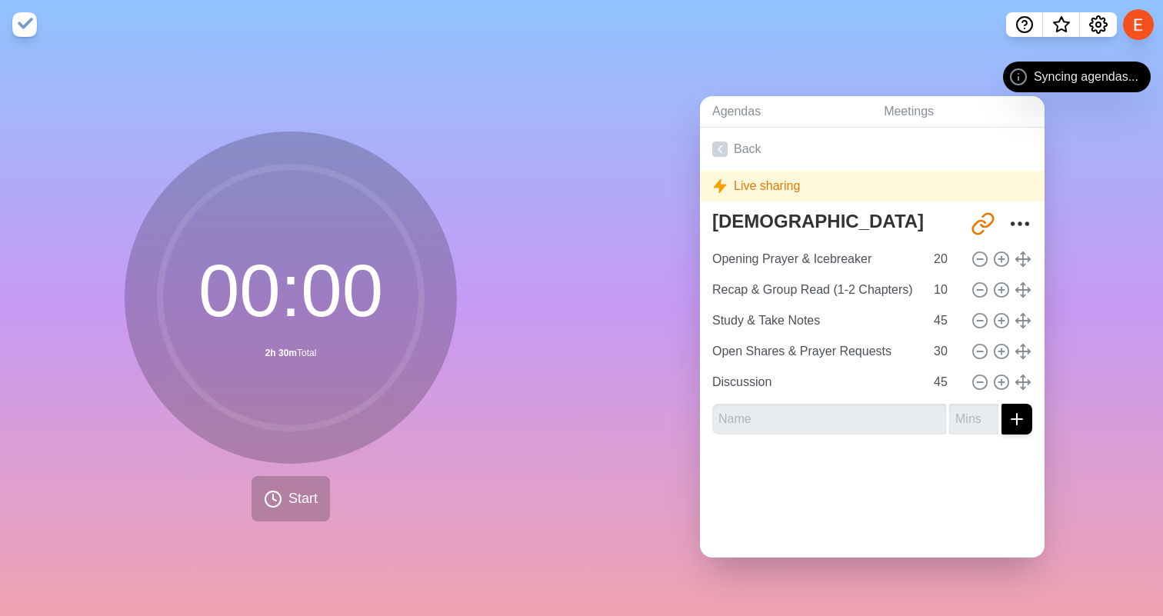
click at [1081, 76] on span "Syncing agendas..." at bounding box center [1085, 77] width 105 height 18
click at [1133, 34] on button at bounding box center [1138, 24] width 32 height 32
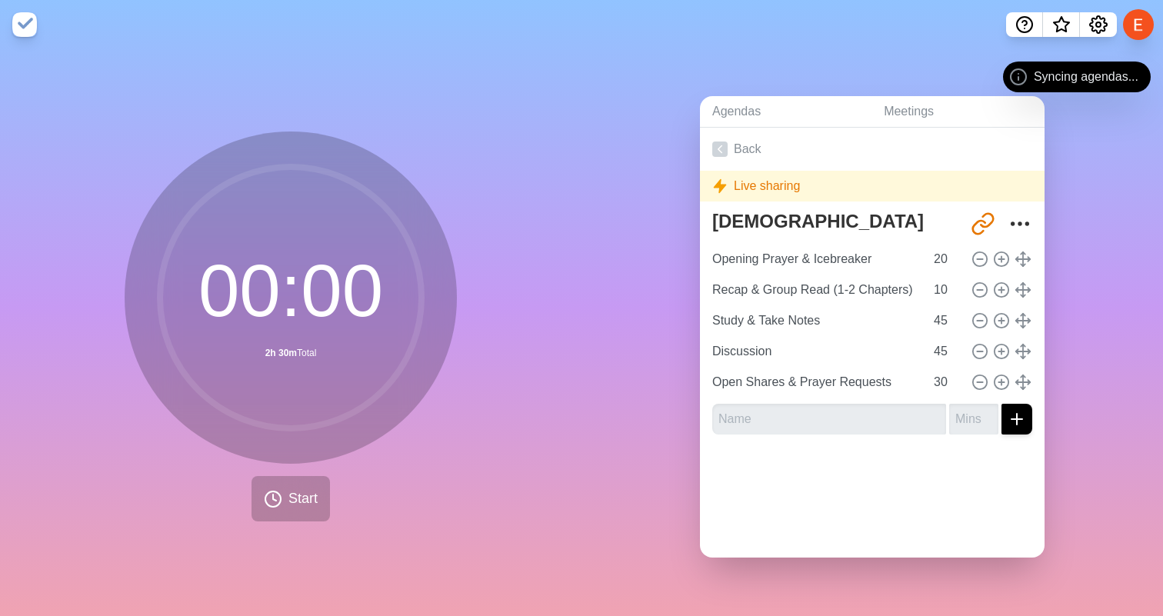
click at [1021, 76] on icon at bounding box center [1018, 77] width 18 height 18
click at [301, 514] on button "Start" at bounding box center [290, 498] width 78 height 45
click at [281, 492] on button "Start" at bounding box center [290, 498] width 78 height 45
click at [281, 492] on icon at bounding box center [273, 499] width 18 height 18
click at [830, 438] on div "Bible Study Meeting http://timeblocks.co/-OZqNCP5pKJbC61PdQmP Opening Prayer & …" at bounding box center [872, 326] width 344 height 242
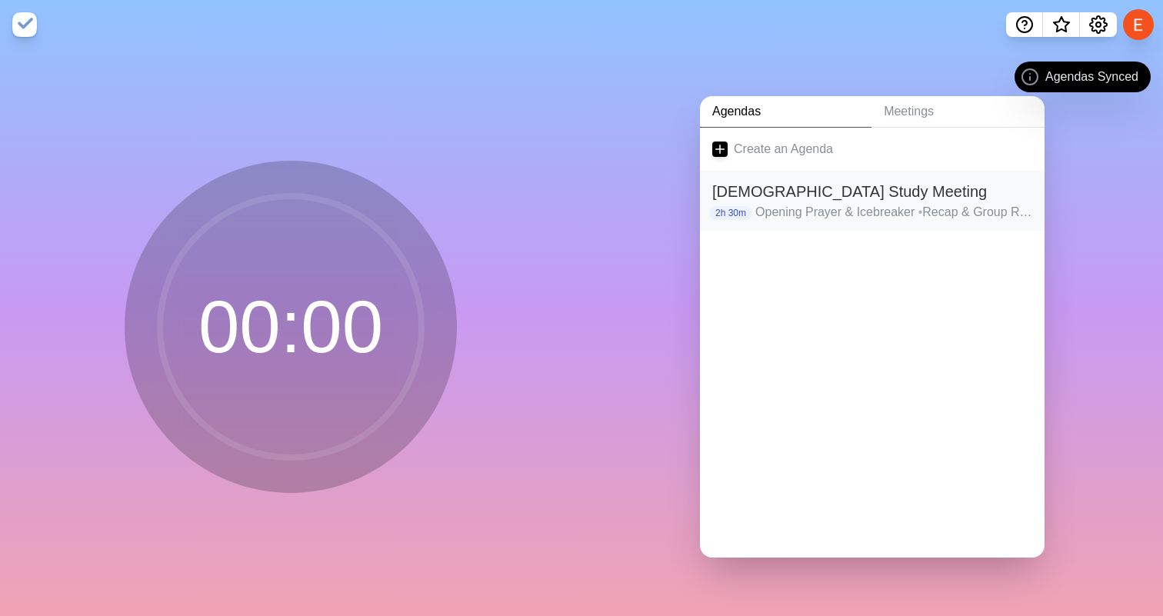
click at [818, 203] on p "Opening Prayer & Icebreaker • Recap & Group Read (1-2 Chapters) • Study & Take …" at bounding box center [893, 212] width 277 height 18
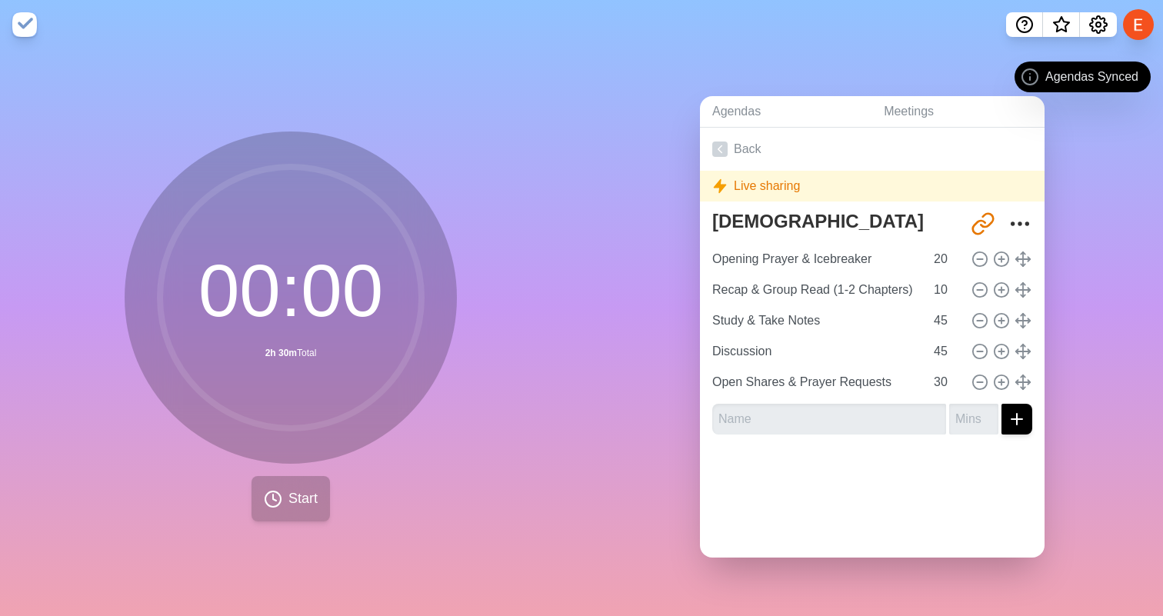
click at [293, 504] on span "Start" at bounding box center [302, 498] width 29 height 21
click at [292, 501] on span "Start" at bounding box center [302, 498] width 29 height 21
click at [767, 195] on div "Live sharing" at bounding box center [872, 186] width 344 height 31
click at [747, 184] on div "Live sharing" at bounding box center [872, 186] width 344 height 31
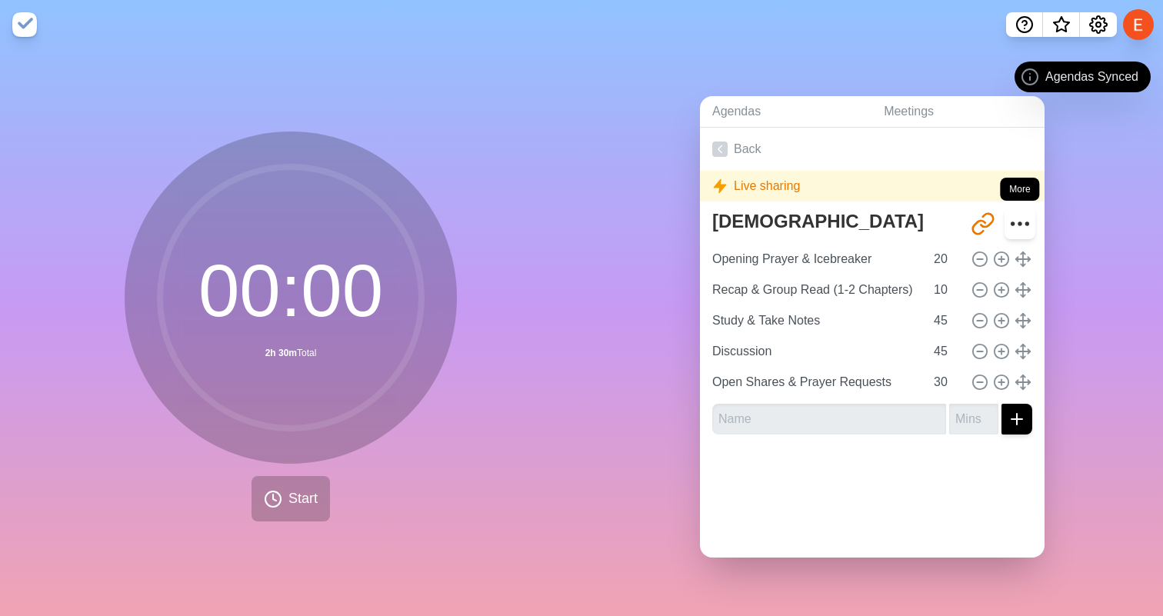
click at [1024, 219] on icon "More" at bounding box center [1019, 223] width 25 height 25
click at [990, 228] on icon "Share link" at bounding box center [982, 223] width 25 height 25
click at [1060, 68] on span "Agendas Synced" at bounding box center [1091, 77] width 93 height 18
click at [1019, 84] on div "Agendas Synced" at bounding box center [1082, 77] width 136 height 31
click at [1097, 28] on icon "Settings" at bounding box center [1098, 24] width 18 height 18
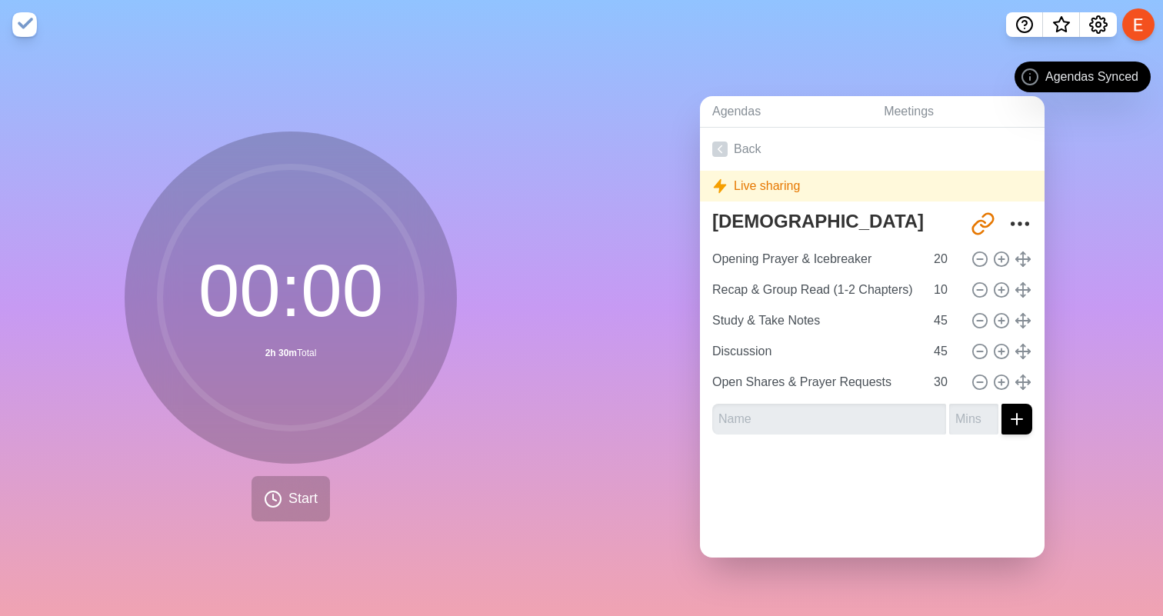
click at [1136, 25] on button at bounding box center [1138, 24] width 32 height 32
click at [1058, 22] on span "What’s new" at bounding box center [1061, 26] width 8 height 8
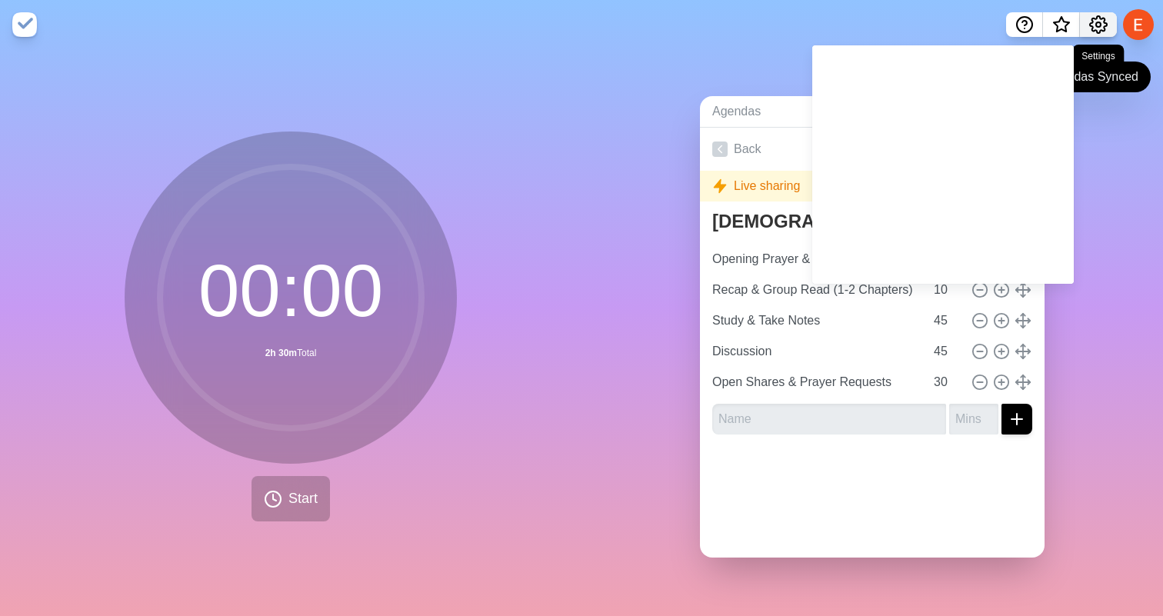
click at [1091, 28] on icon "Settings" at bounding box center [1098, 24] width 18 height 18
